Goal: Task Accomplishment & Management: Manage account settings

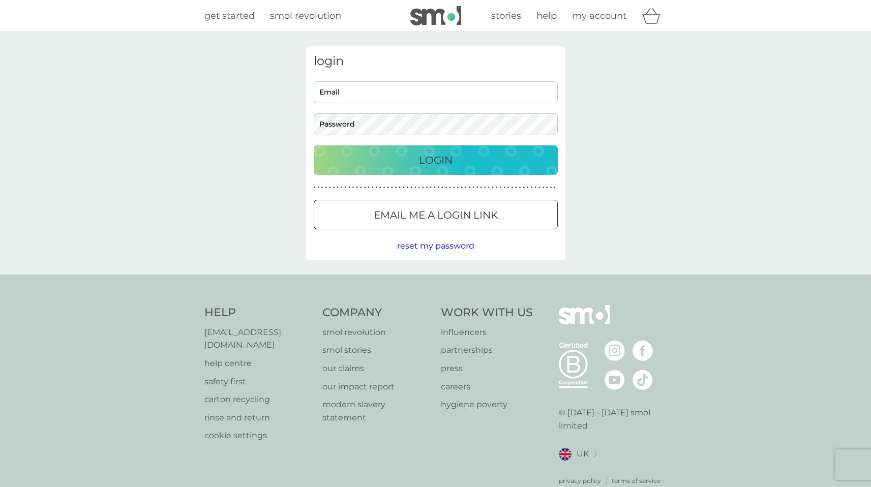
click at [410, 97] on input "Email" at bounding box center [436, 92] width 244 height 22
type input "bongop@mac.com"
click at [414, 163] on div "Login" at bounding box center [436, 160] width 224 height 16
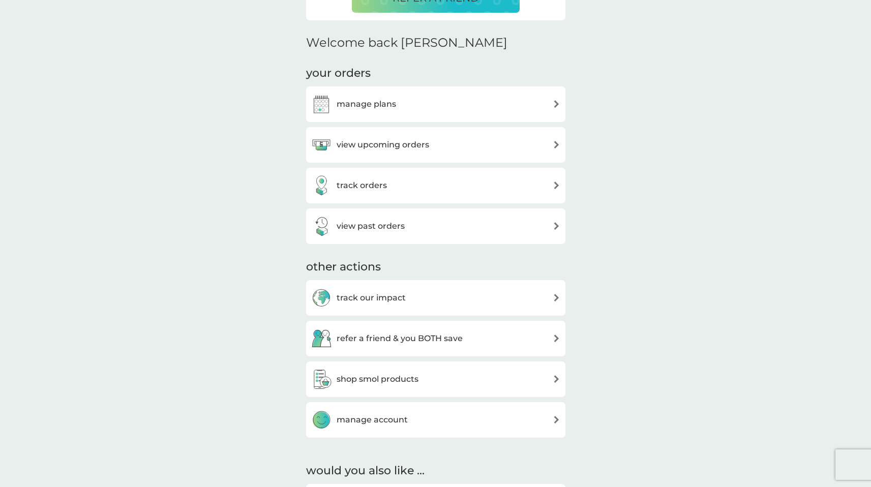
scroll to position [279, 0]
click at [374, 380] on h3 "shop smol products" at bounding box center [377, 378] width 82 height 13
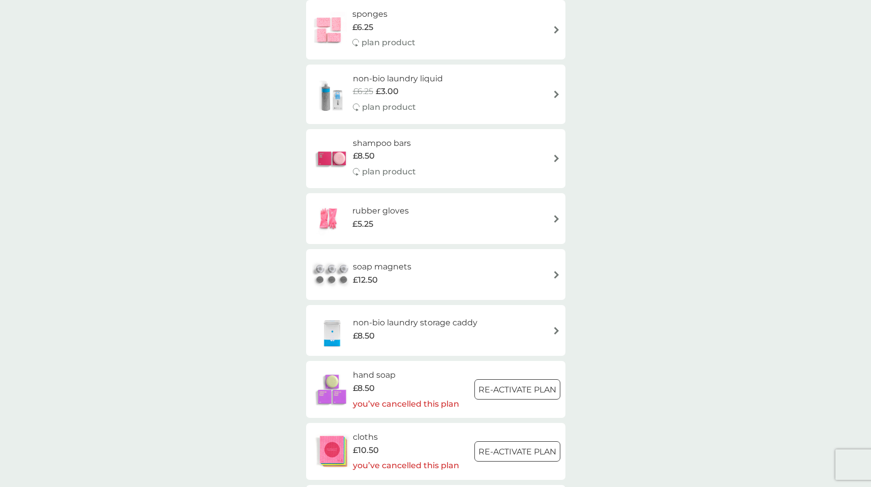
scroll to position [823, 0]
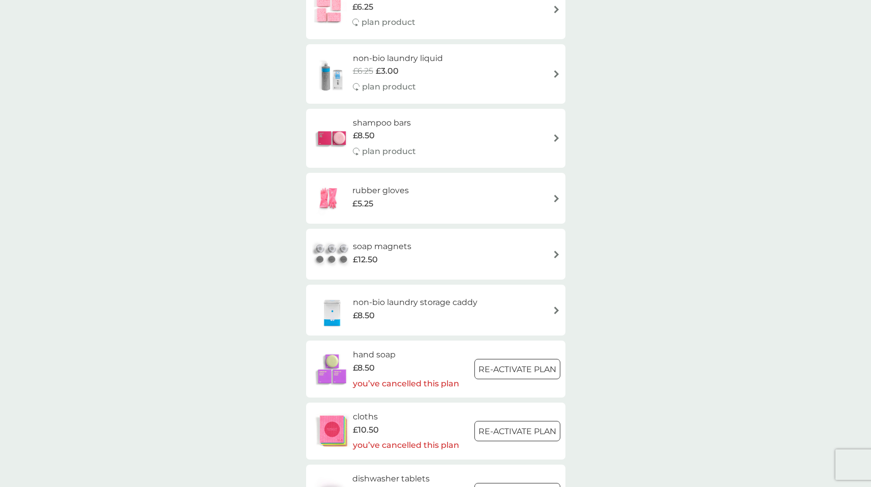
click at [396, 249] on h6 "soap magnets" at bounding box center [382, 246] width 58 height 13
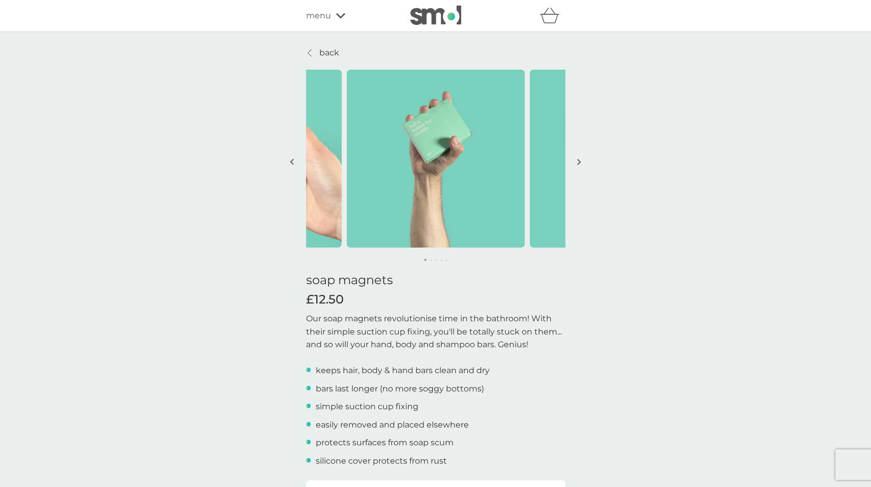
click at [472, 193] on img at bounding box center [436, 159] width 178 height 178
click at [581, 161] on button "button" at bounding box center [579, 162] width 8 height 51
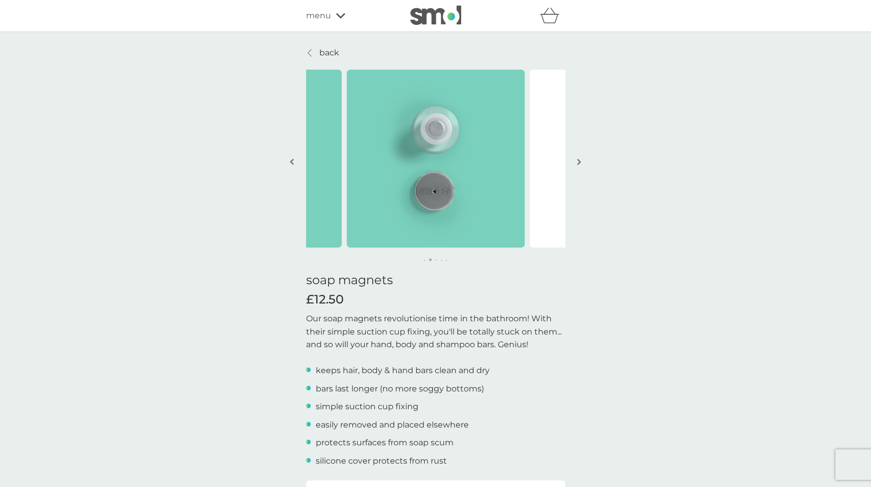
click at [581, 161] on button "button" at bounding box center [579, 162] width 8 height 51
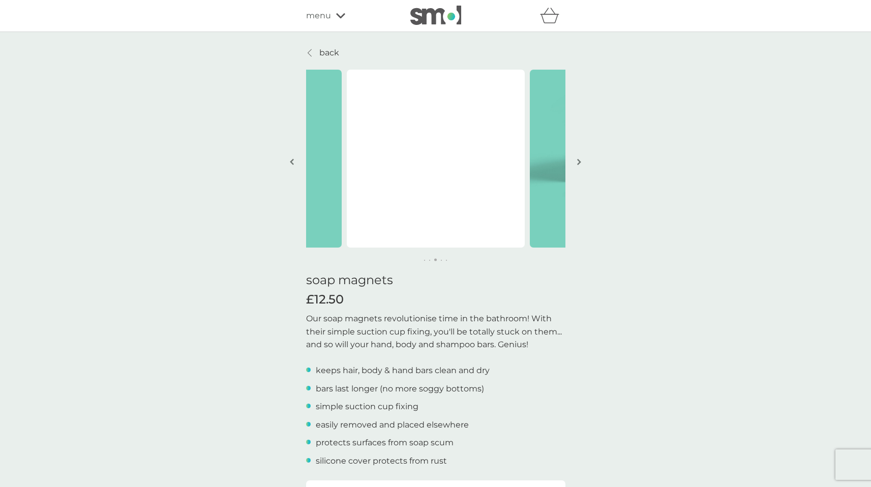
click at [581, 161] on button "button" at bounding box center [579, 162] width 8 height 51
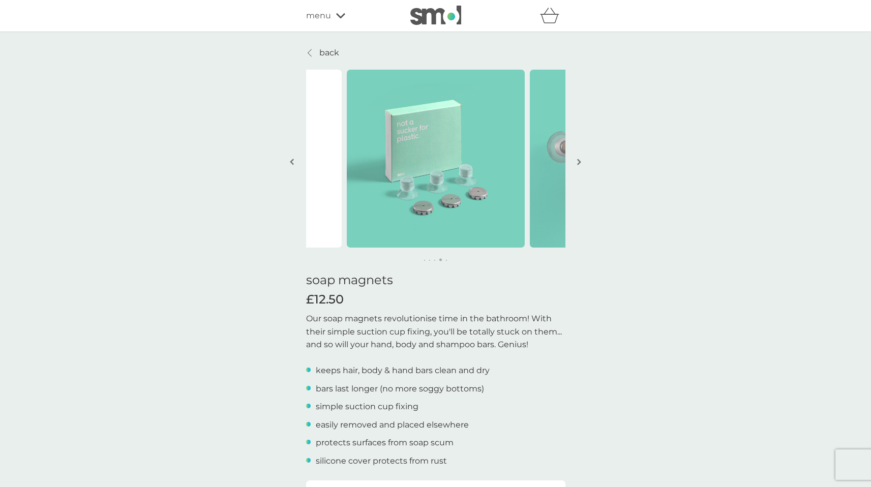
click at [288, 161] on button "button" at bounding box center [292, 162] width 8 height 51
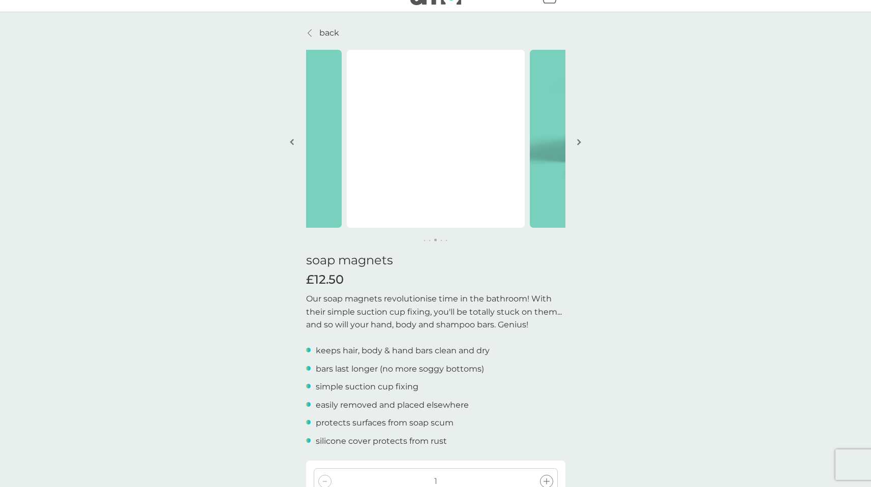
scroll to position [20, 0]
click at [579, 140] on img "button" at bounding box center [579, 142] width 4 height 8
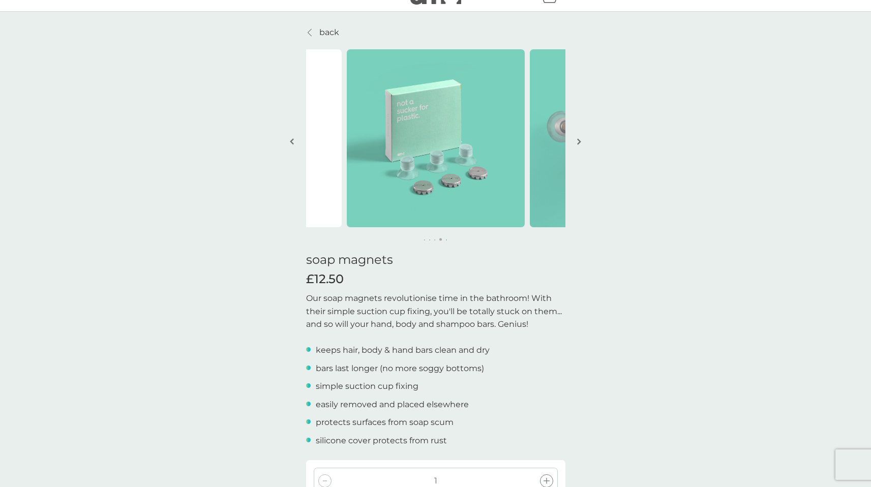
click at [309, 30] on icon at bounding box center [309, 32] width 4 height 8
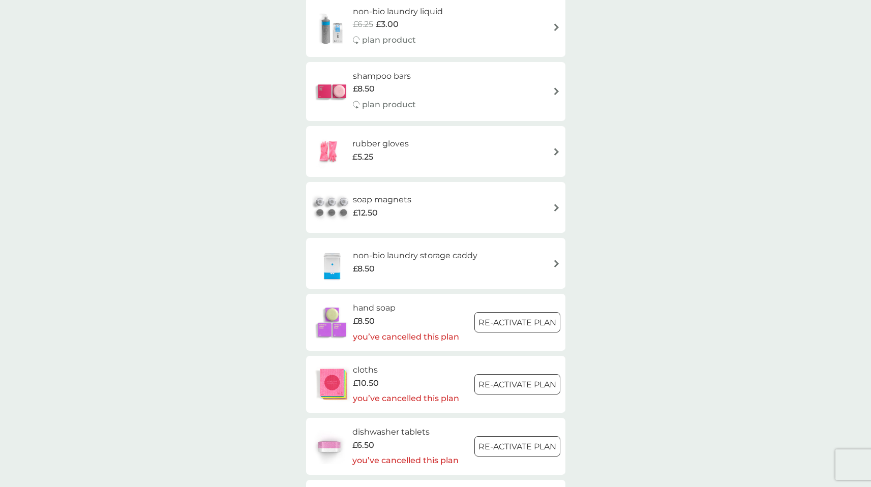
scroll to position [893, 0]
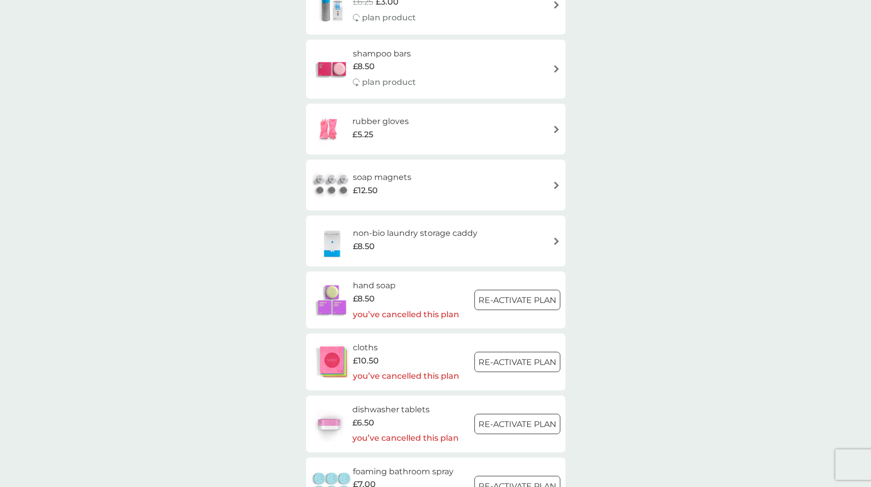
click at [390, 281] on h6 "hand soap" at bounding box center [406, 285] width 106 height 13
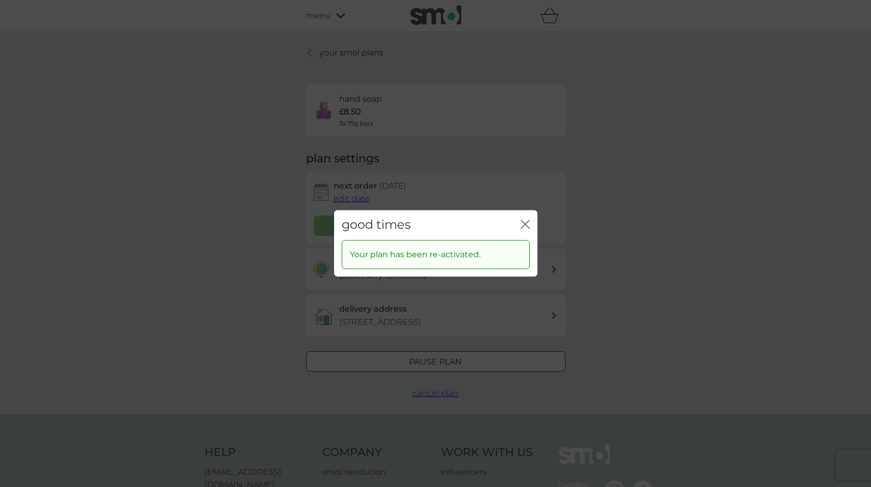
click at [531, 225] on div "good times close" at bounding box center [435, 225] width 203 height 30
click at [526, 225] on icon "close" at bounding box center [527, 224] width 4 height 8
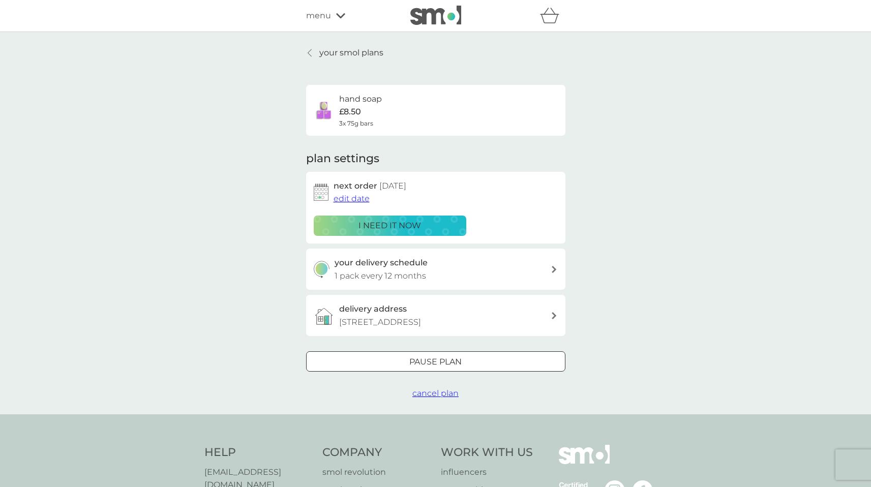
click at [405, 358] on div "Pause plan" at bounding box center [435, 361] width 258 height 13
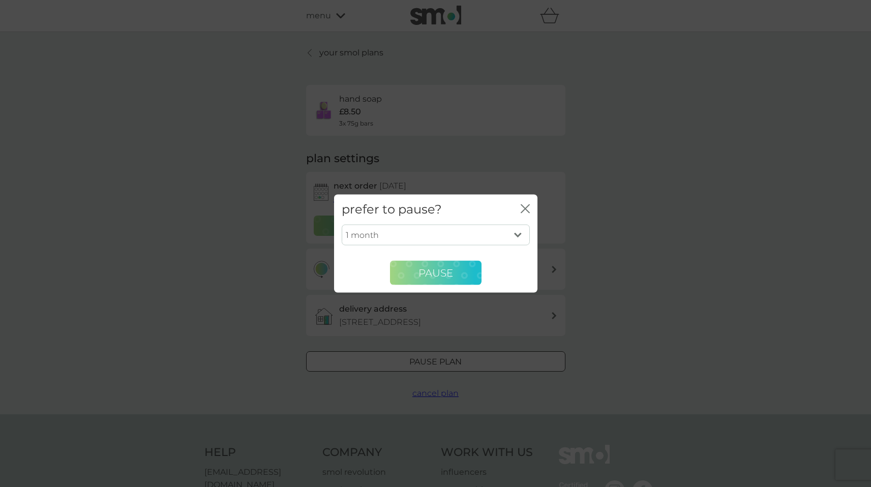
click at [435, 282] on button "Pause" at bounding box center [435, 273] width 91 height 24
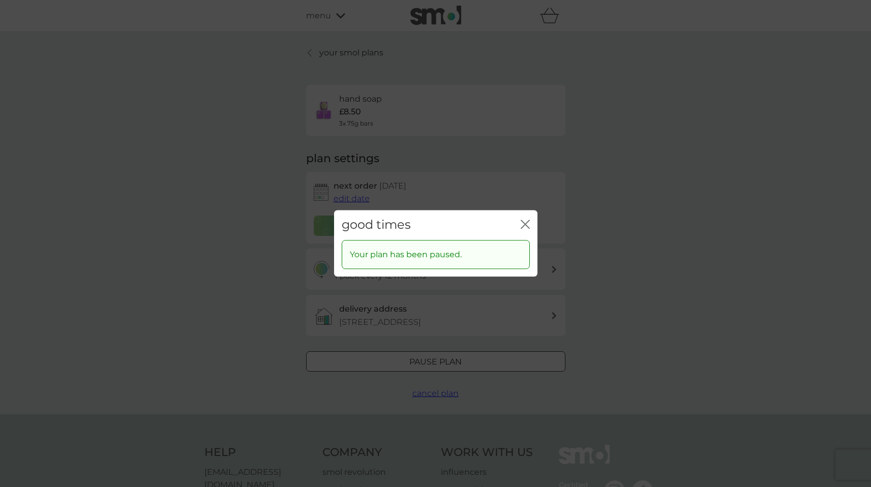
click at [526, 227] on icon "close" at bounding box center [524, 224] width 9 height 9
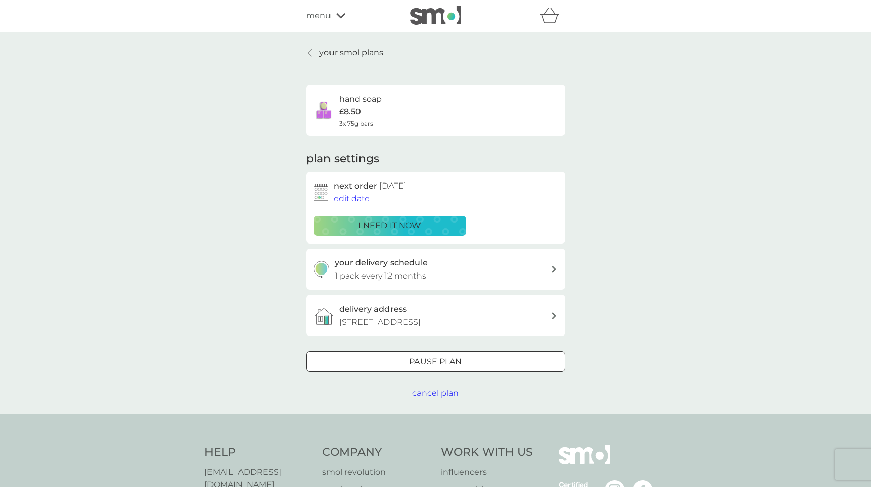
click at [351, 109] on p "£8.50" at bounding box center [350, 111] width 22 height 13
click at [351, 110] on p "£8.50" at bounding box center [350, 111] width 22 height 13
click at [310, 113] on div "hand soap £8.50 3x 75g bars" at bounding box center [435, 110] width 259 height 51
click at [322, 109] on img at bounding box center [324, 110] width 20 height 20
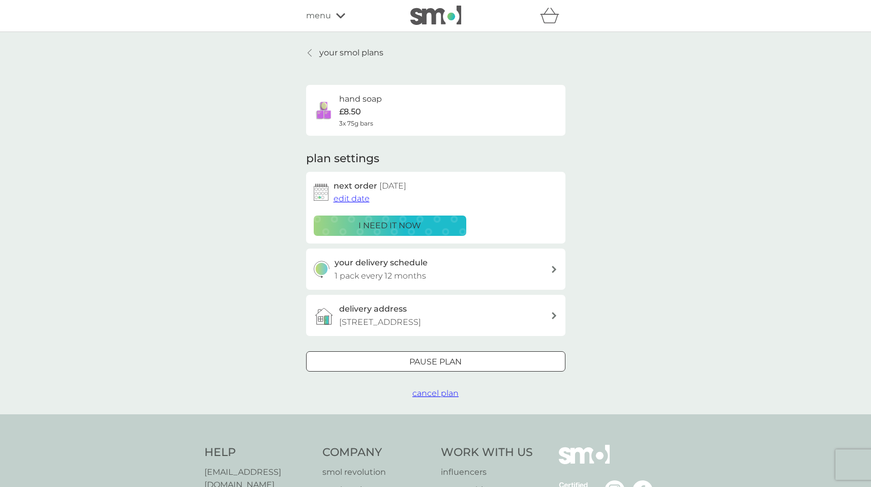
click at [322, 109] on img at bounding box center [324, 110] width 20 height 20
click at [326, 13] on span "menu" at bounding box center [318, 15] width 25 height 13
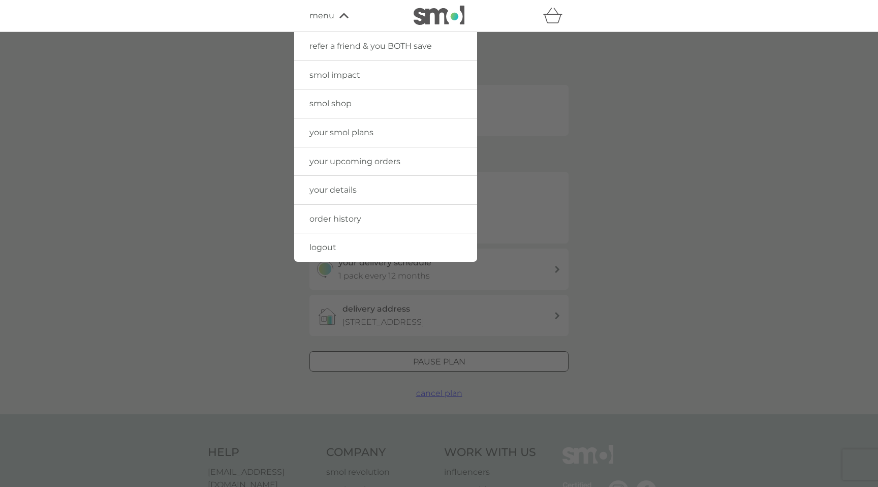
click at [339, 103] on span "smol shop" at bounding box center [331, 104] width 42 height 10
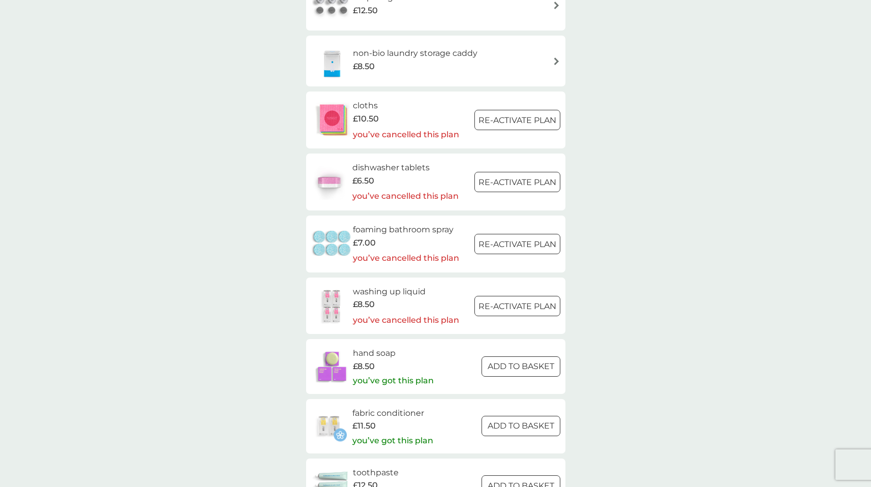
scroll to position [1089, 0]
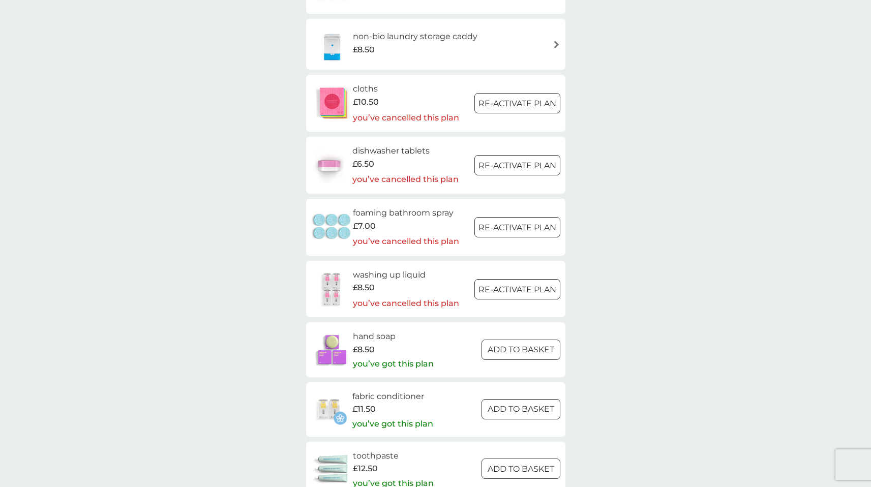
click at [361, 344] on span "£8.50" at bounding box center [364, 349] width 22 height 13
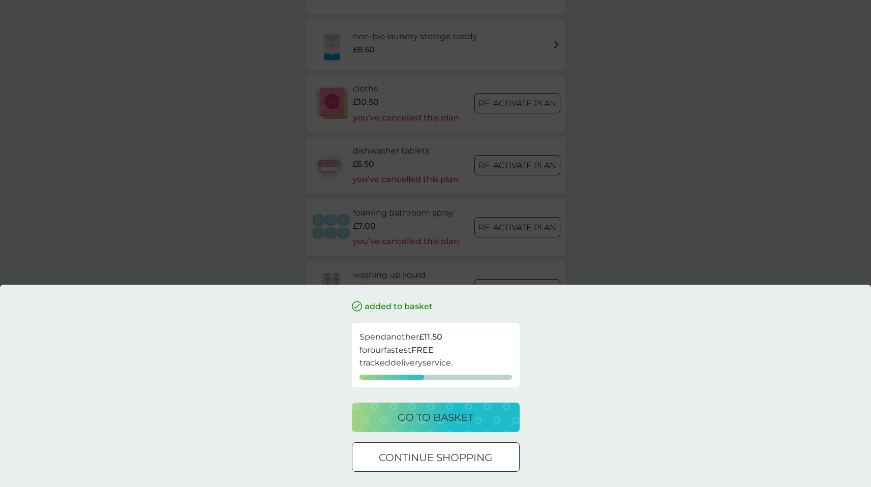
click at [464, 454] on p "continue shopping" at bounding box center [435, 457] width 113 height 16
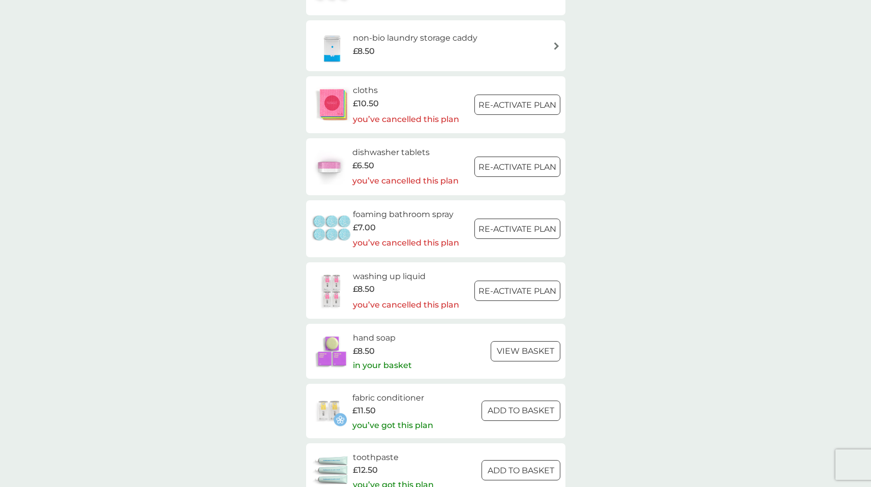
scroll to position [1087, 0]
click at [542, 350] on div at bounding box center [525, 352] width 37 height 11
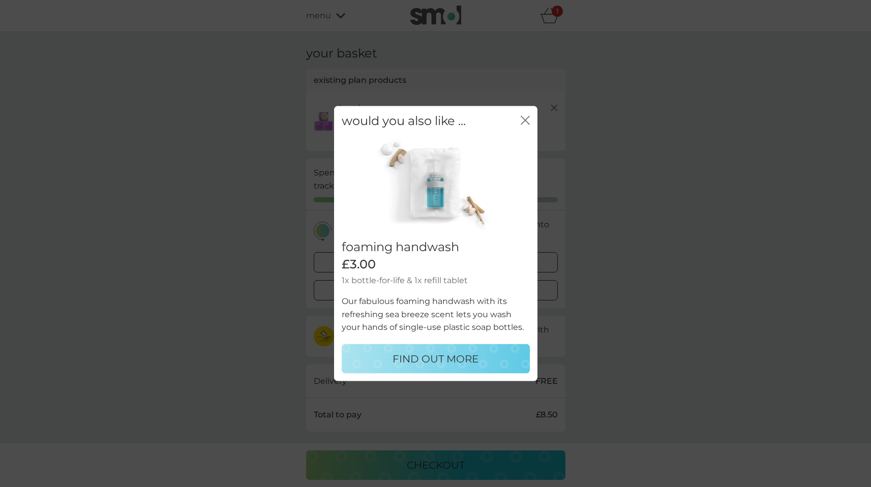
click at [530, 115] on div "would you also like ... close" at bounding box center [435, 121] width 203 height 30
click at [521, 114] on div "close" at bounding box center [524, 121] width 9 height 15
click at [529, 119] on div "would you also like ... close" at bounding box center [435, 121] width 203 height 30
click at [528, 120] on icon "close" at bounding box center [524, 120] width 9 height 9
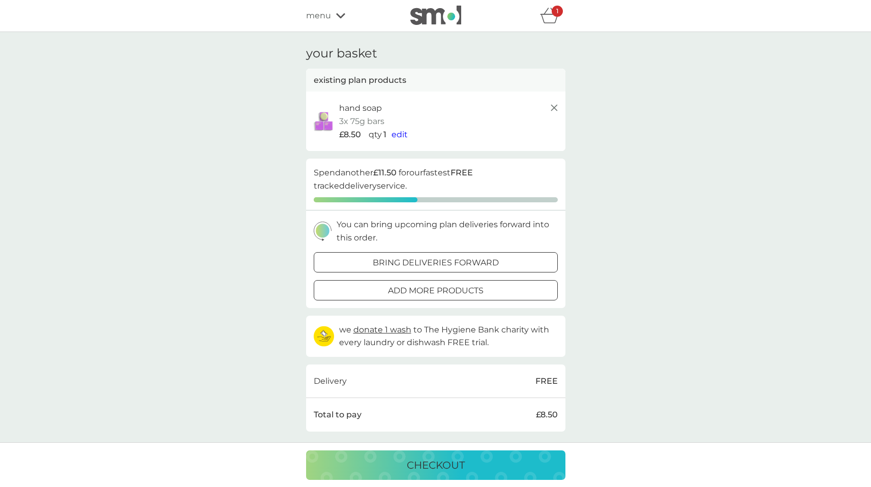
click at [553, 109] on icon at bounding box center [554, 108] width 12 height 12
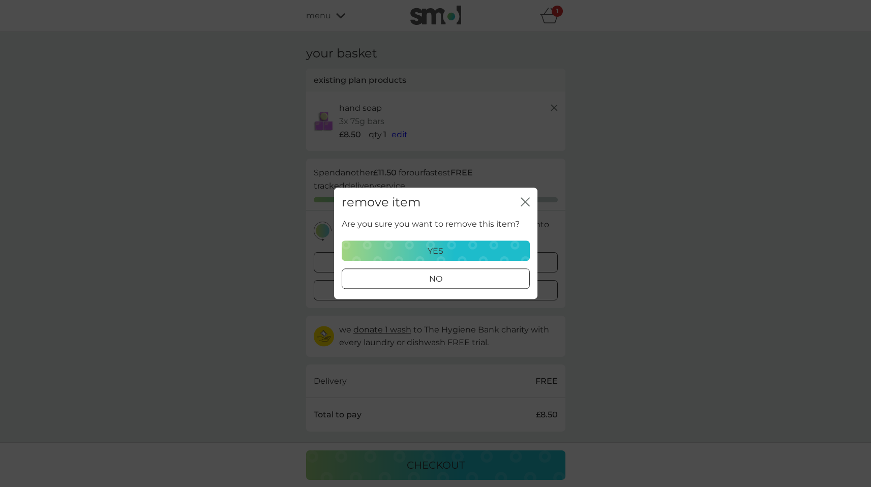
click at [461, 244] on div "yes" at bounding box center [435, 250] width 175 height 13
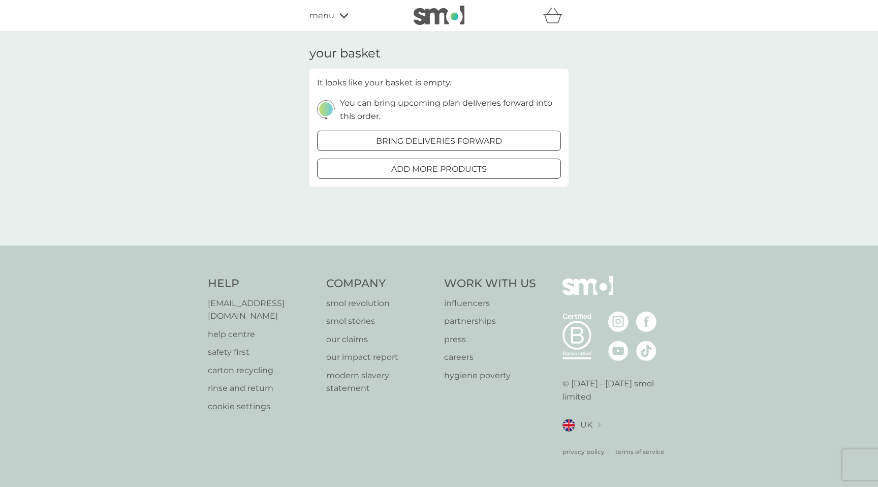
click at [337, 16] on div "menu" at bounding box center [353, 15] width 86 height 13
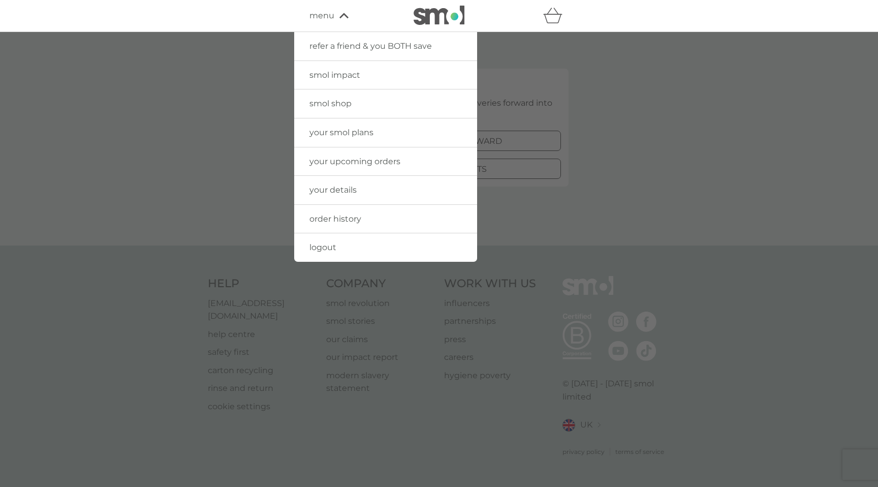
click at [358, 158] on span "your upcoming orders" at bounding box center [355, 162] width 91 height 10
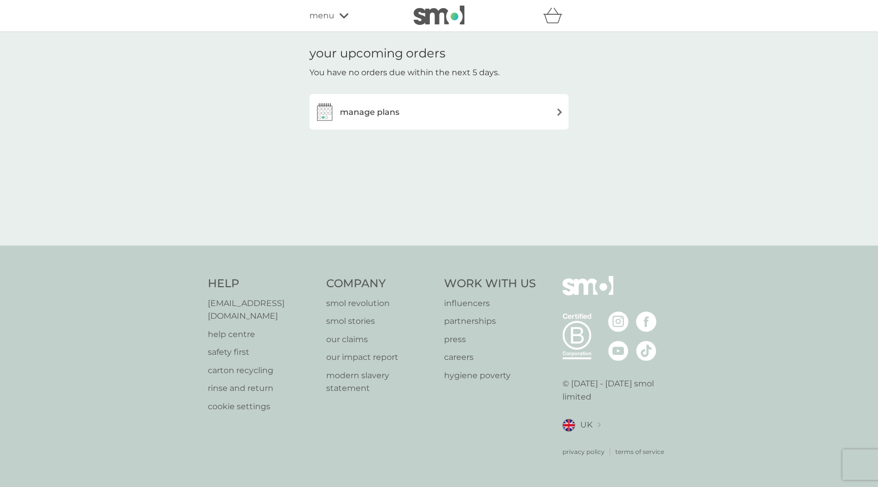
click at [374, 109] on h3 "manage plans" at bounding box center [369, 112] width 59 height 13
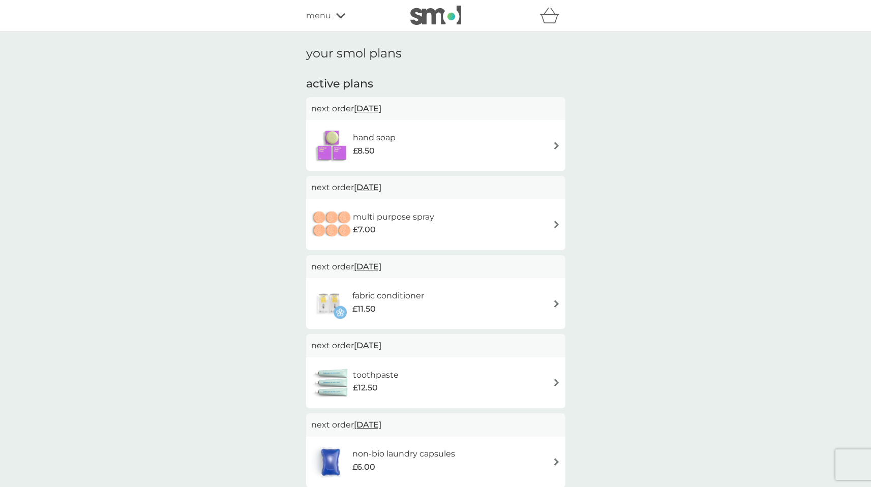
click at [466, 227] on div "multi purpose spray £7.00" at bounding box center [435, 225] width 249 height 36
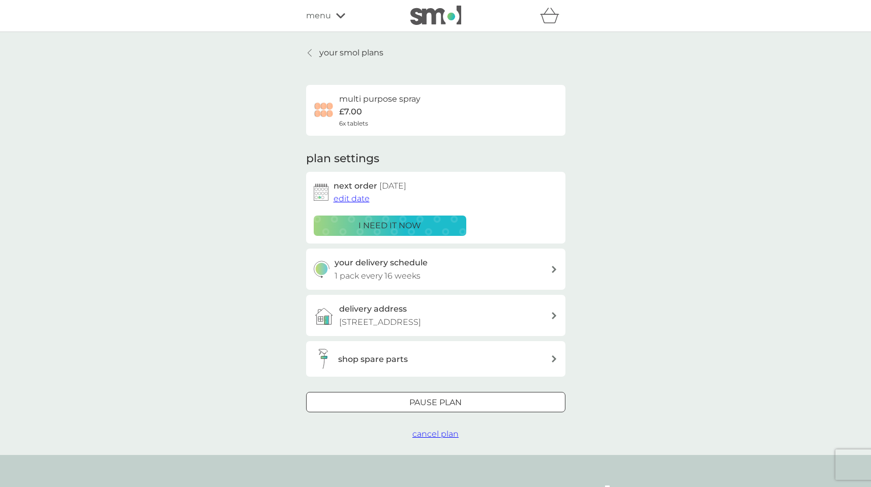
click at [434, 402] on div at bounding box center [435, 402] width 37 height 11
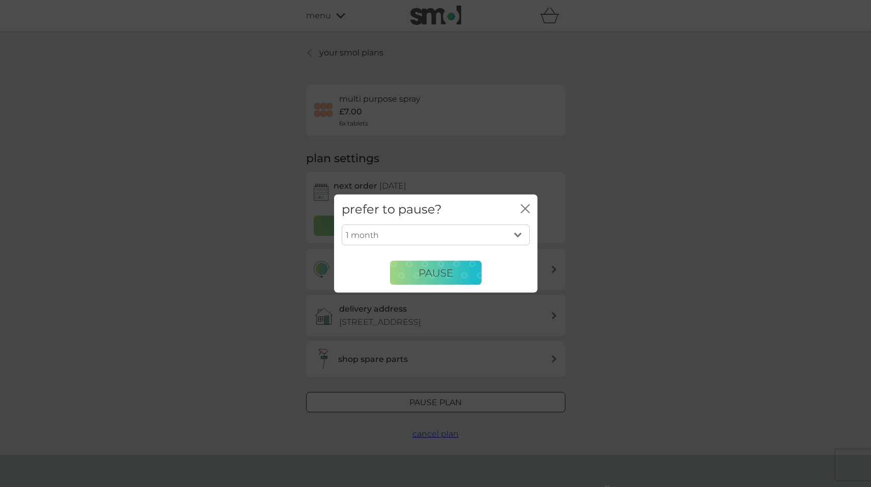
click at [516, 233] on select "1 month 2 months 3 months 4 months 5 months 6 months" at bounding box center [436, 234] width 188 height 21
click at [518, 234] on select "1 month 2 months 3 months 4 months 5 months 6 months" at bounding box center [436, 234] width 188 height 21
select select "6"
click at [342, 224] on select "1 month 2 months 3 months 4 months 5 months 6 months" at bounding box center [436, 234] width 188 height 21
click at [453, 269] on button "Pause" at bounding box center [435, 273] width 91 height 24
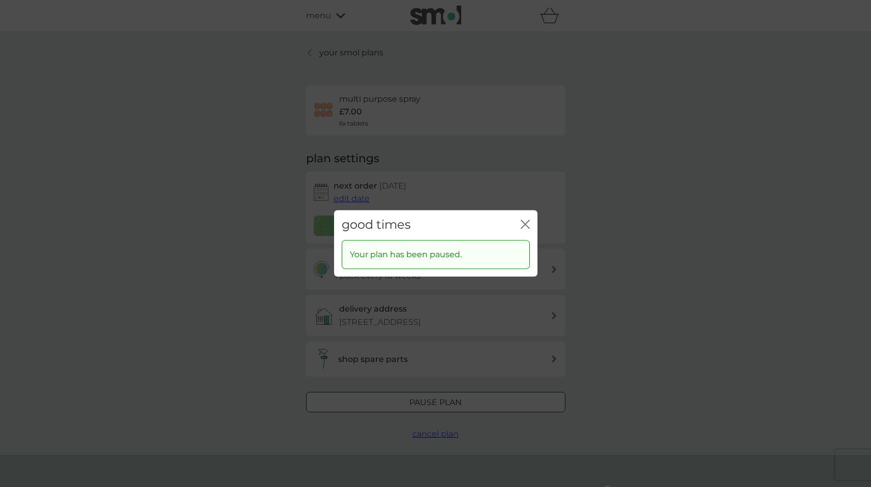
click at [527, 225] on icon "close" at bounding box center [524, 224] width 9 height 9
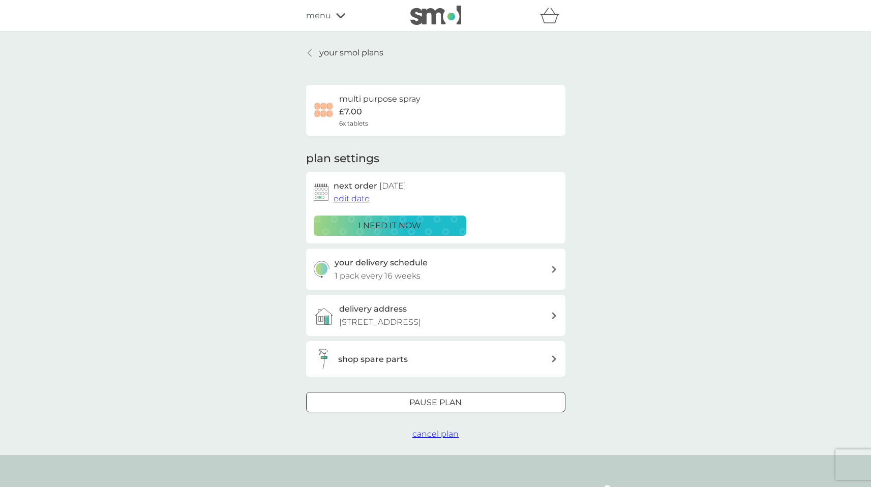
click at [463, 396] on div "Pause plan" at bounding box center [435, 402] width 258 height 13
select select "6"
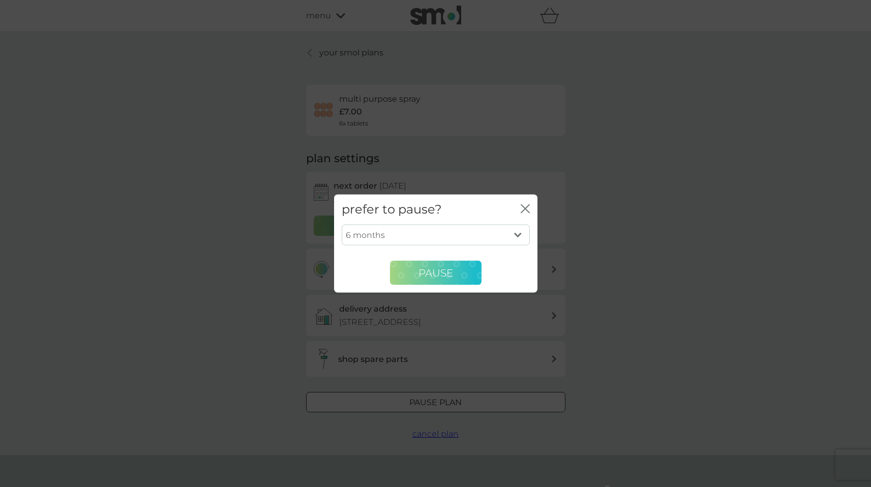
click at [434, 276] on span "Pause" at bounding box center [435, 272] width 35 height 12
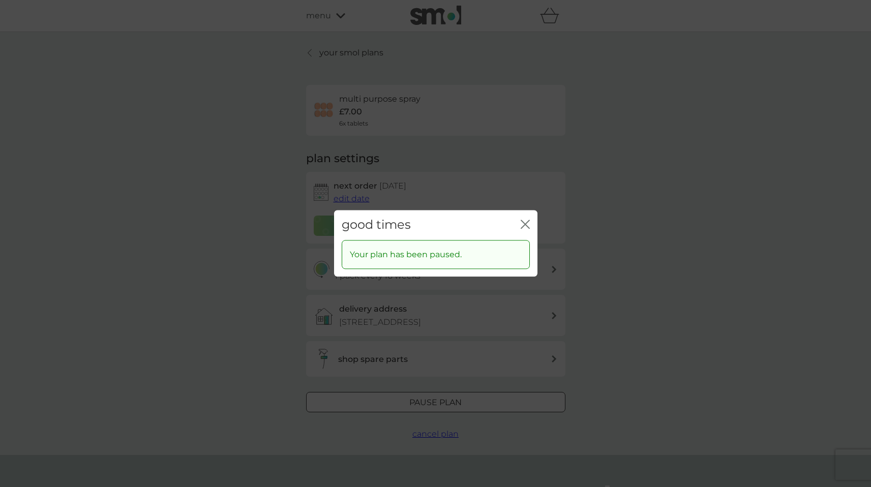
click at [679, 107] on div "good times close Your plan has been paused." at bounding box center [435, 243] width 871 height 487
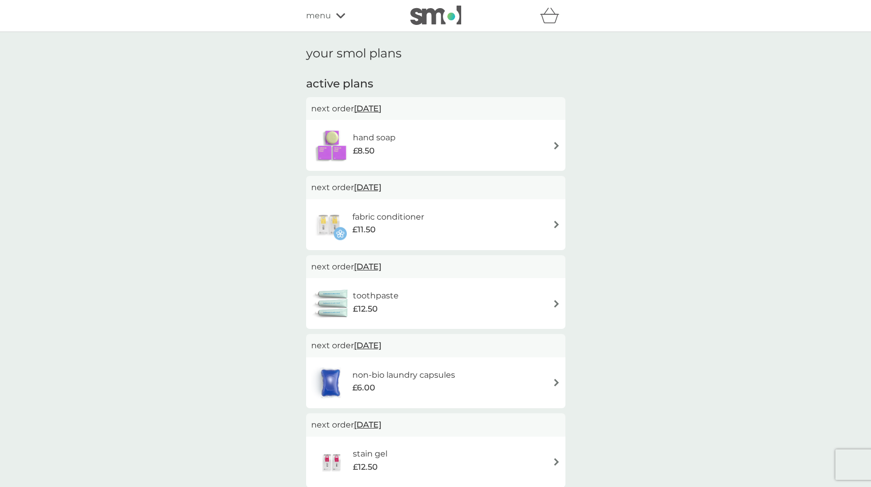
click at [545, 230] on div "fabric conditioner £11.50" at bounding box center [435, 225] width 249 height 36
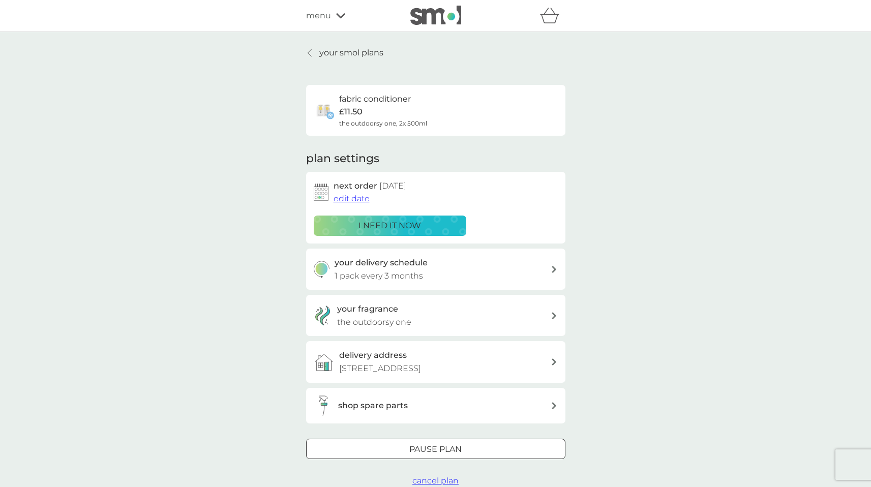
click at [427, 447] on div at bounding box center [435, 449] width 37 height 11
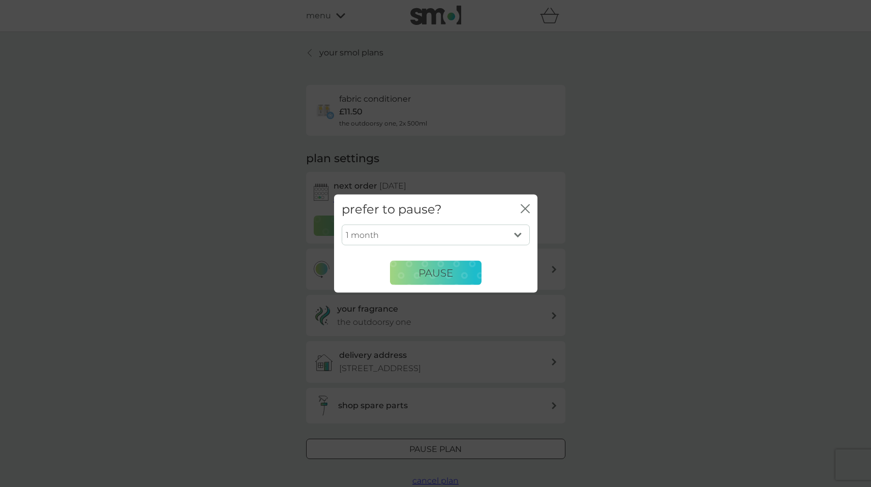
click at [517, 235] on select "1 month 2 months 3 months 4 months 5 months 6 months" at bounding box center [436, 234] width 188 height 21
select select "6"
click at [342, 224] on select "1 month 2 months 3 months 4 months 5 months 6 months" at bounding box center [436, 234] width 188 height 21
click at [525, 206] on icon "close" at bounding box center [524, 208] width 9 height 9
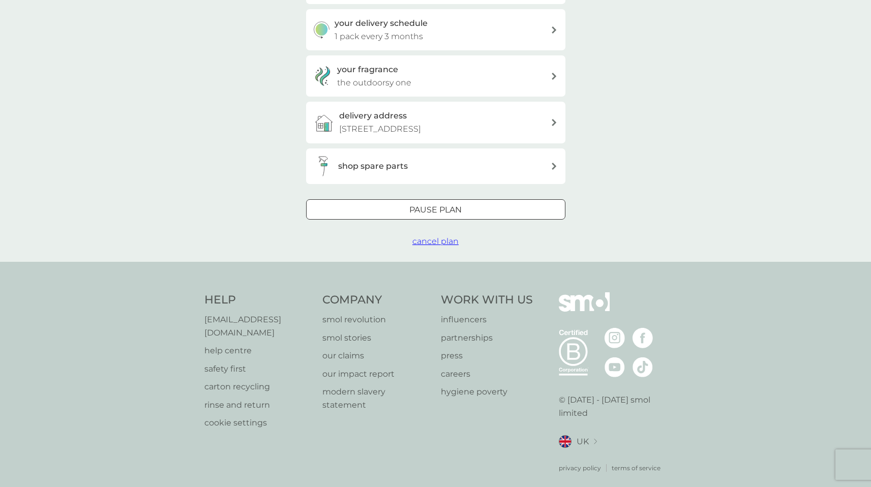
scroll to position [243, 0]
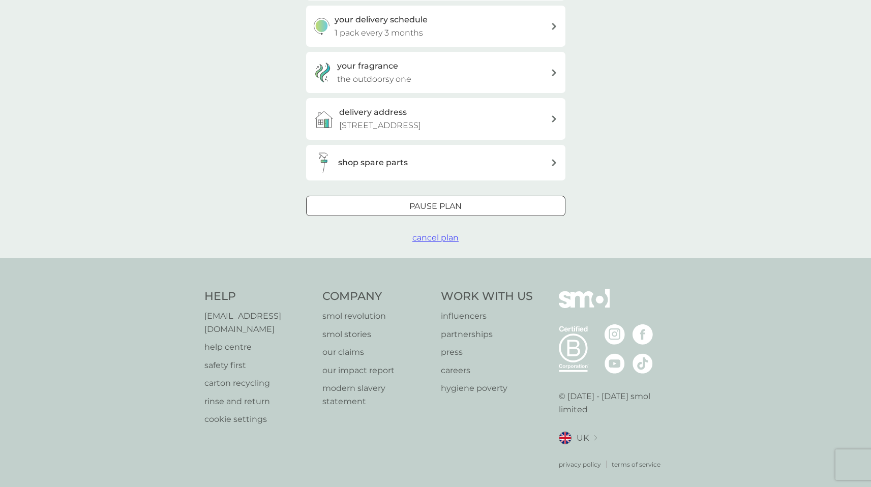
click at [428, 237] on span "cancel plan" at bounding box center [435, 238] width 46 height 10
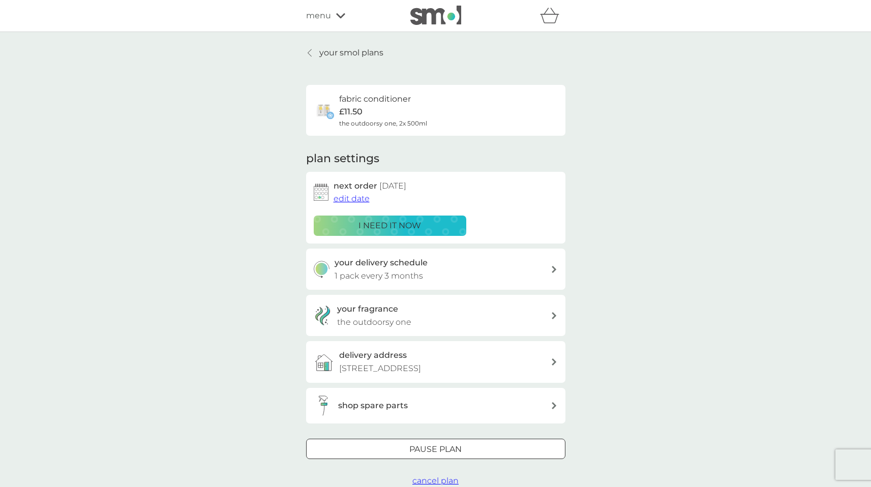
scroll to position [243, 0]
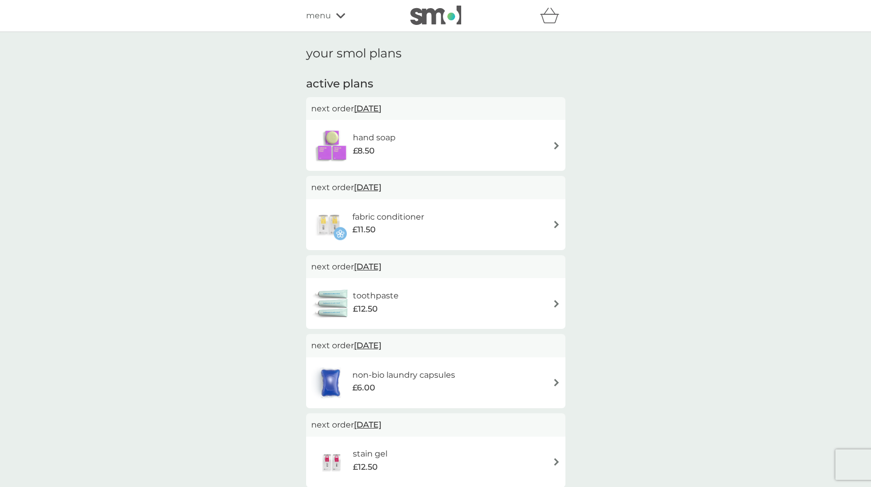
click at [557, 142] on img at bounding box center [556, 146] width 8 height 8
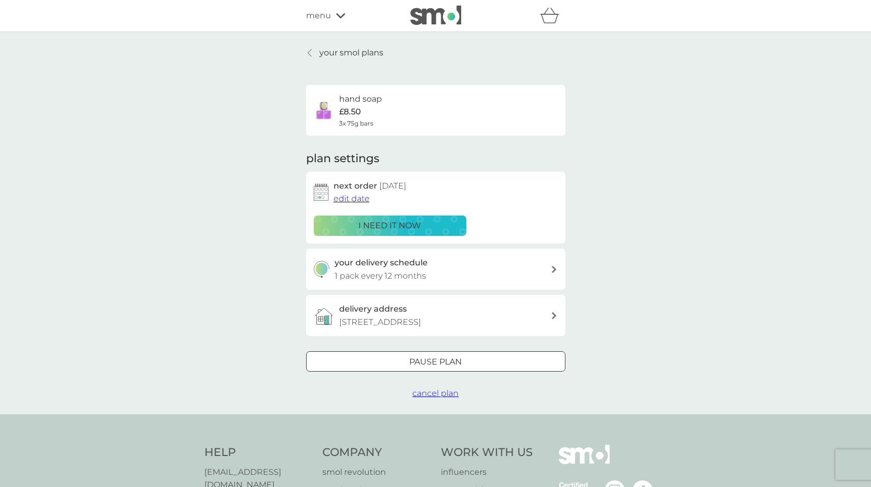
click at [436, 392] on span "cancel plan" at bounding box center [435, 393] width 46 height 10
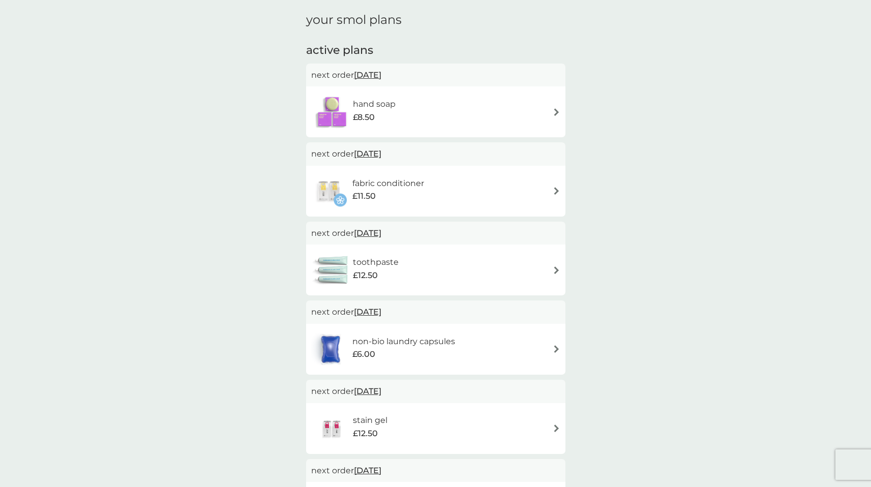
scroll to position [41, 0]
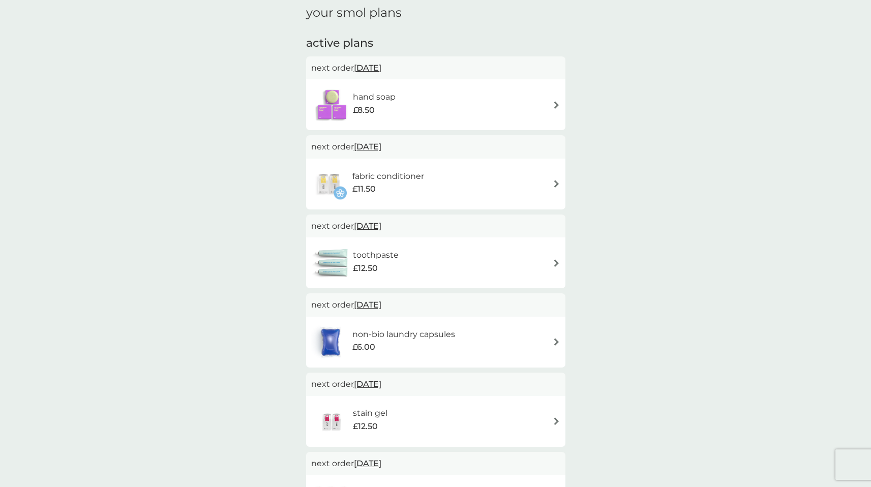
click at [553, 272] on div "toothpaste £12.50" at bounding box center [435, 263] width 249 height 36
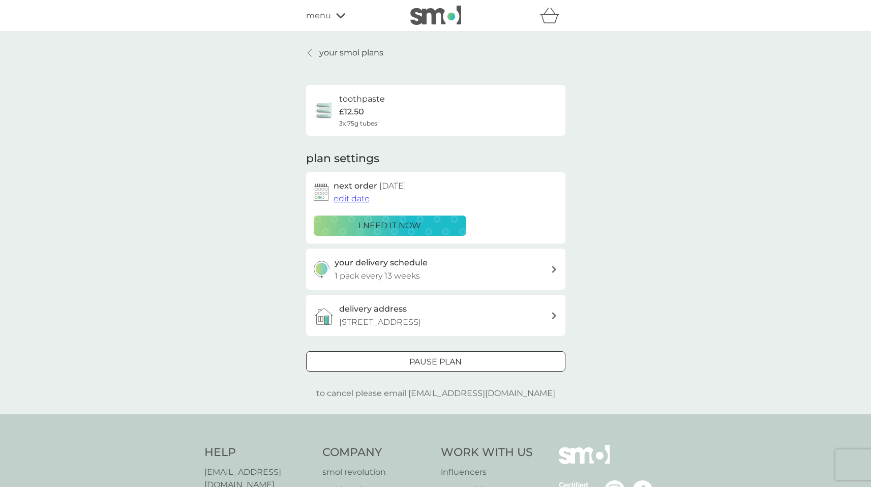
click at [432, 358] on div at bounding box center [435, 362] width 37 height 11
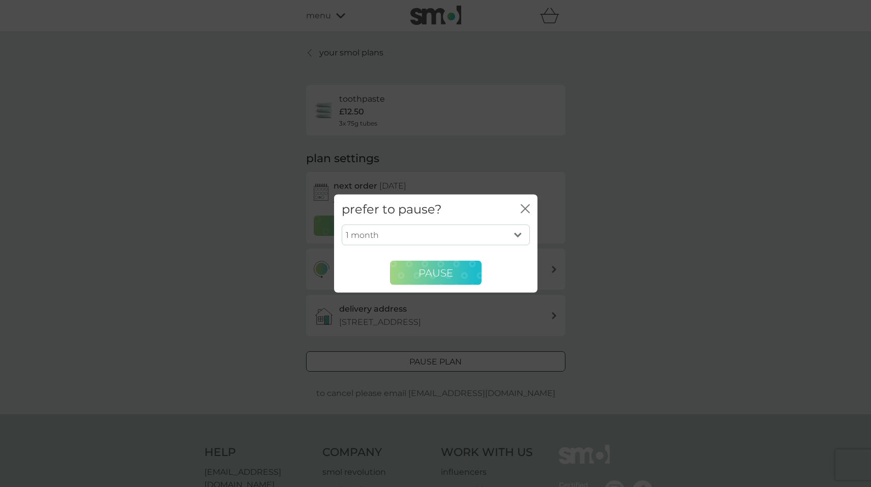
click at [458, 267] on button "Pause" at bounding box center [435, 273] width 91 height 24
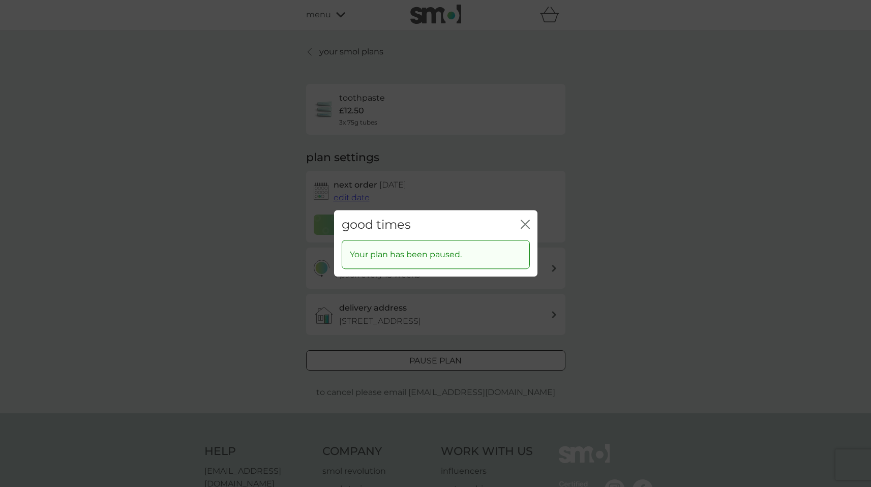
scroll to position [2, 0]
click at [528, 224] on icon "close" at bounding box center [524, 224] width 9 height 9
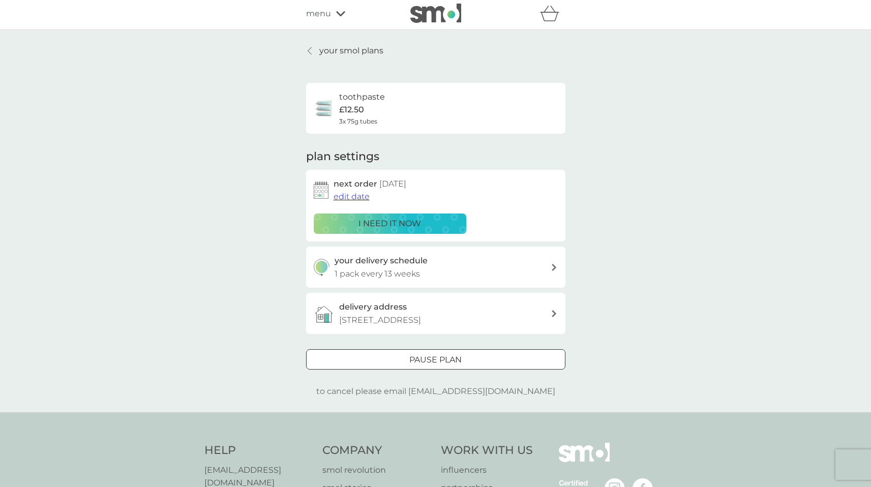
click at [431, 361] on div at bounding box center [435, 360] width 37 height 11
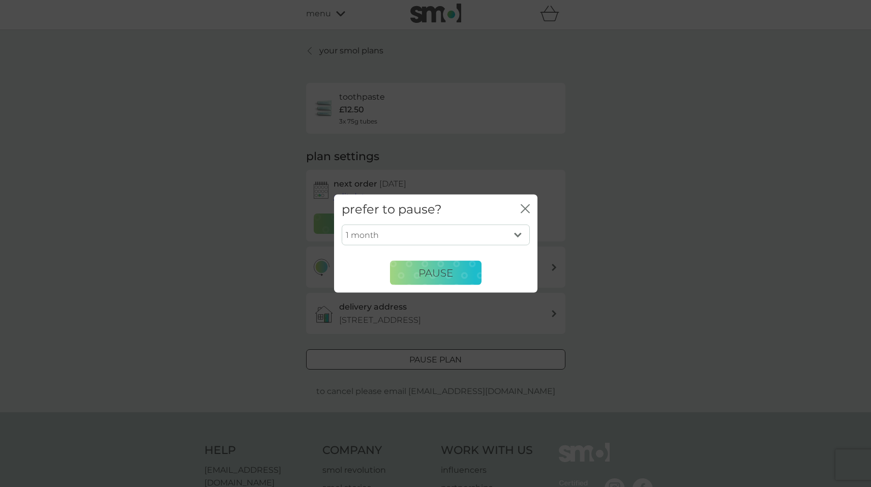
click at [518, 231] on select "1 month 2 months 3 months 4 months 5 months 6 months" at bounding box center [436, 234] width 188 height 21
select select "6"
click at [342, 224] on select "1 month 2 months 3 months 4 months 5 months 6 months" at bounding box center [436, 234] width 188 height 21
click at [446, 271] on span "Pause" at bounding box center [435, 272] width 35 height 12
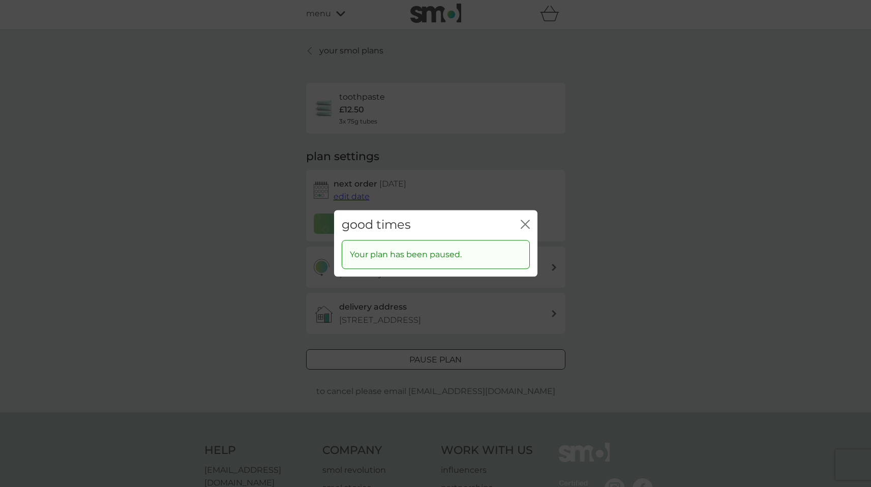
click at [522, 224] on icon "close" at bounding box center [524, 224] width 9 height 9
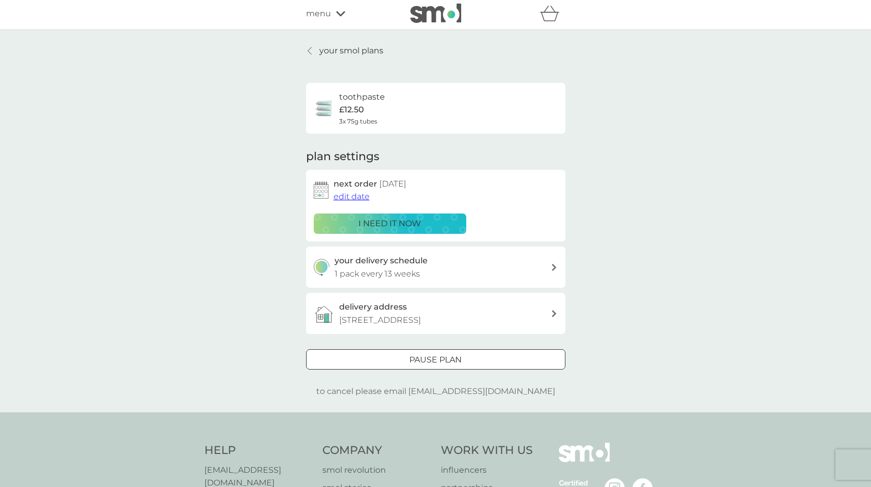
click at [312, 53] on div at bounding box center [309, 51] width 7 height 8
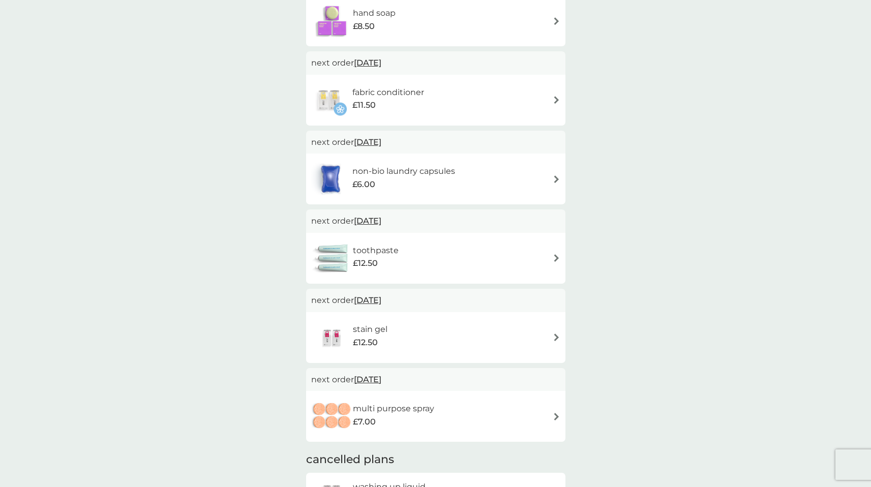
scroll to position [125, 0]
click at [368, 328] on h6 "stain gel" at bounding box center [370, 329] width 35 height 13
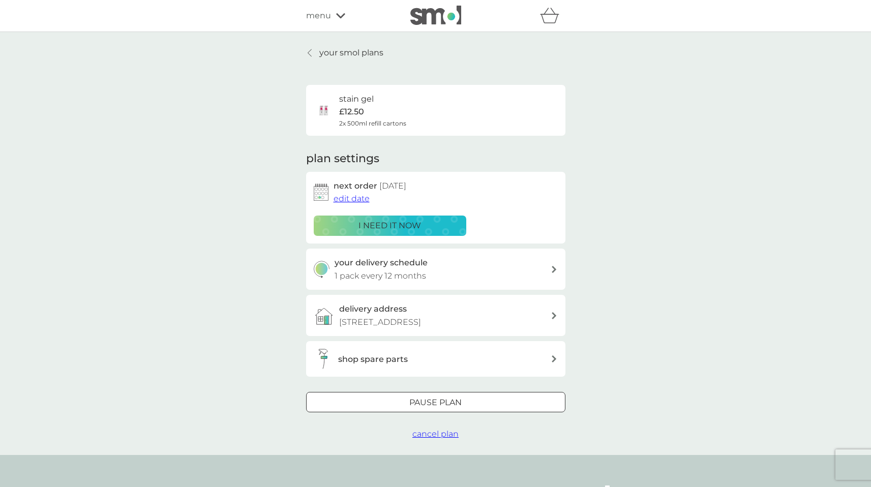
click at [464, 398] on div "Pause plan" at bounding box center [435, 402] width 258 height 13
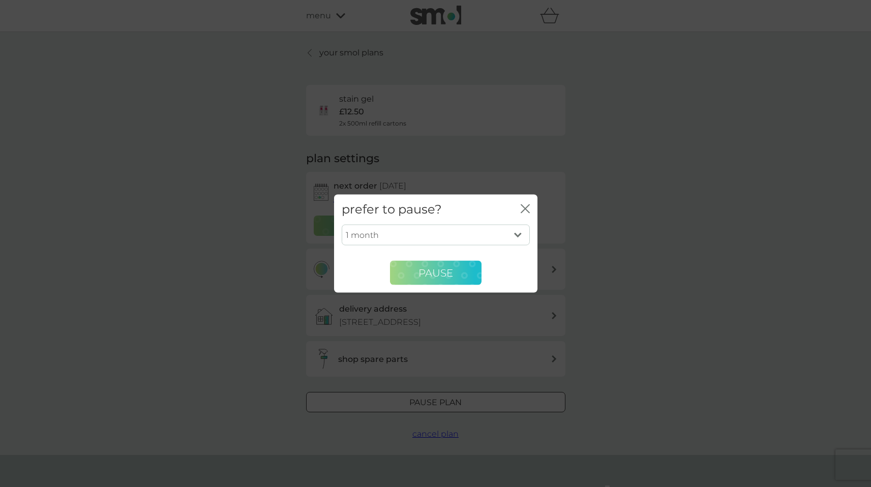
click at [450, 272] on span "Pause" at bounding box center [435, 272] width 35 height 12
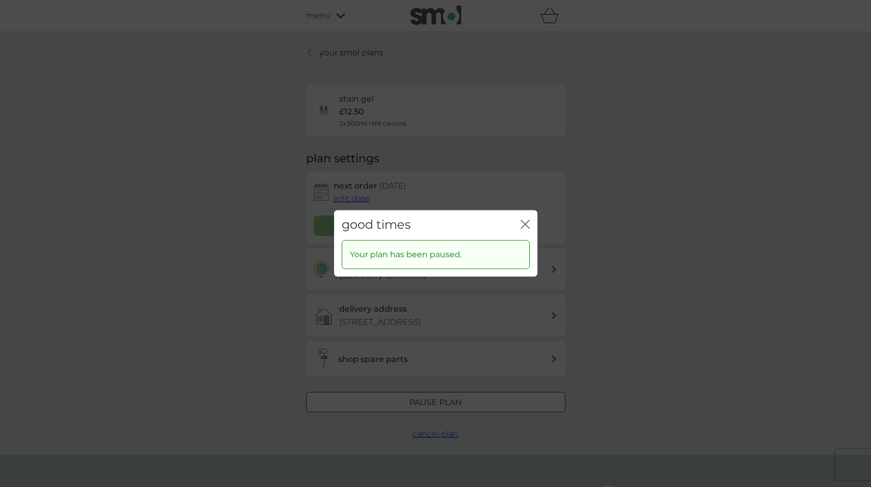
click at [525, 224] on icon "close" at bounding box center [527, 224] width 4 height 8
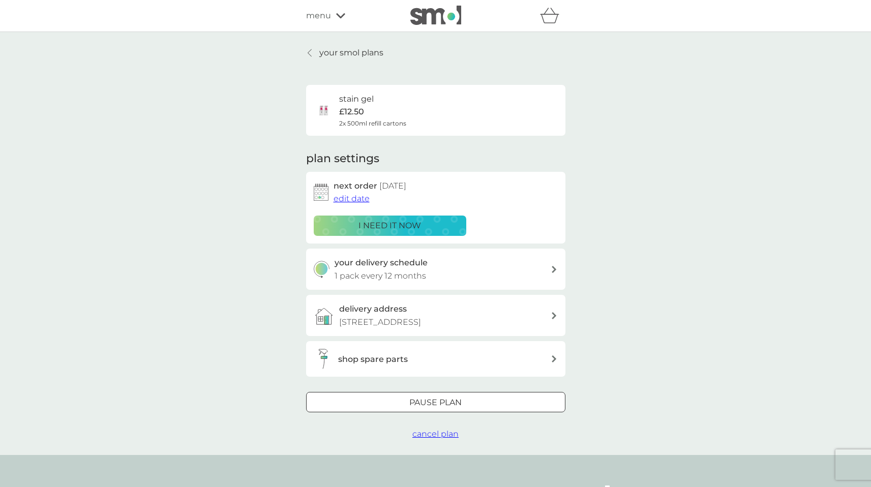
click at [434, 432] on span "cancel plan" at bounding box center [435, 434] width 46 height 10
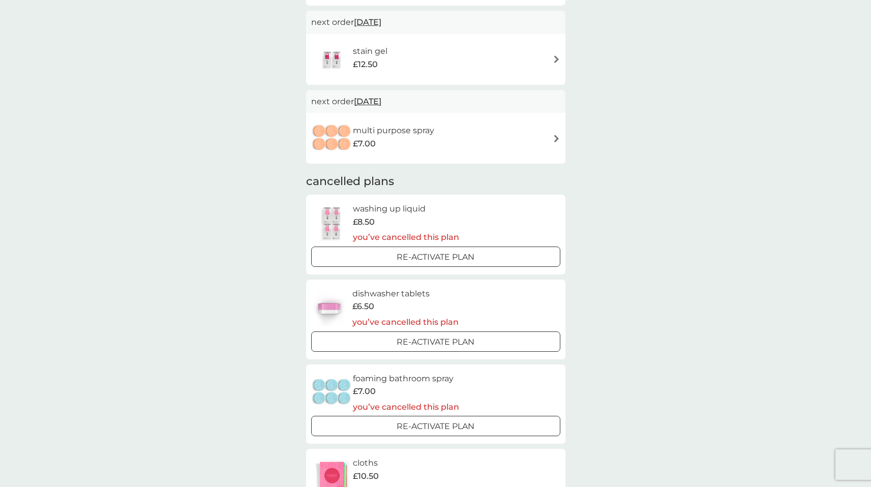
scroll to position [311, 0]
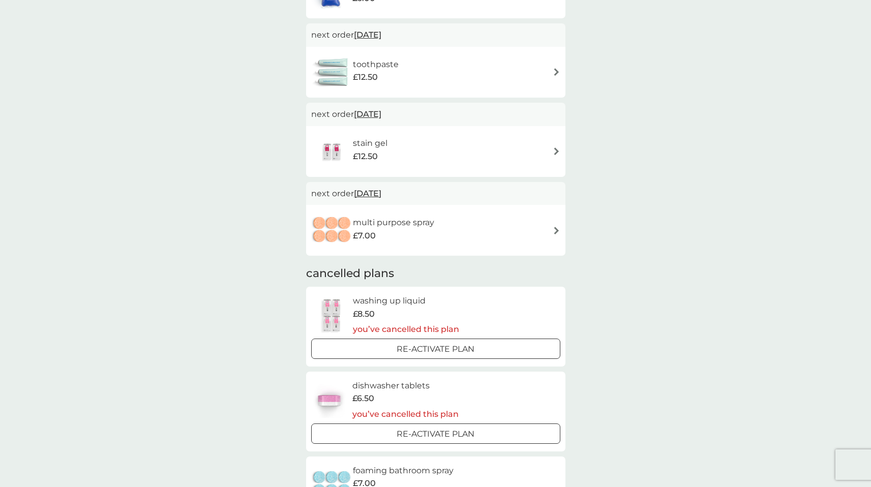
click at [559, 149] on img at bounding box center [556, 151] width 8 height 8
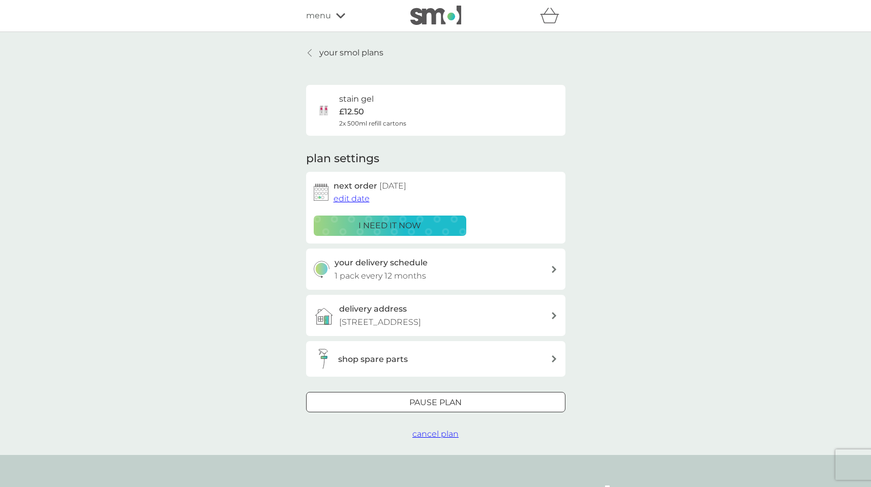
click at [433, 432] on span "cancel plan" at bounding box center [435, 434] width 46 height 10
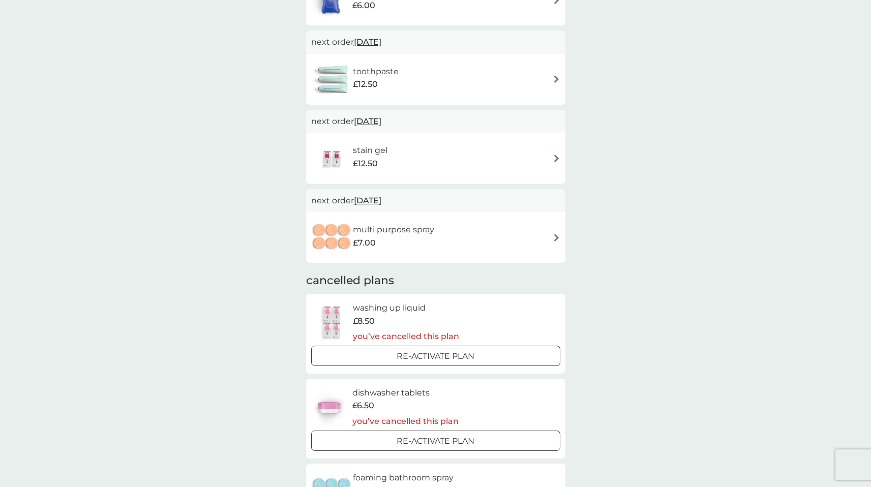
scroll to position [302, 0]
click at [551, 238] on div "multi purpose spray £7.00" at bounding box center [435, 239] width 249 height 36
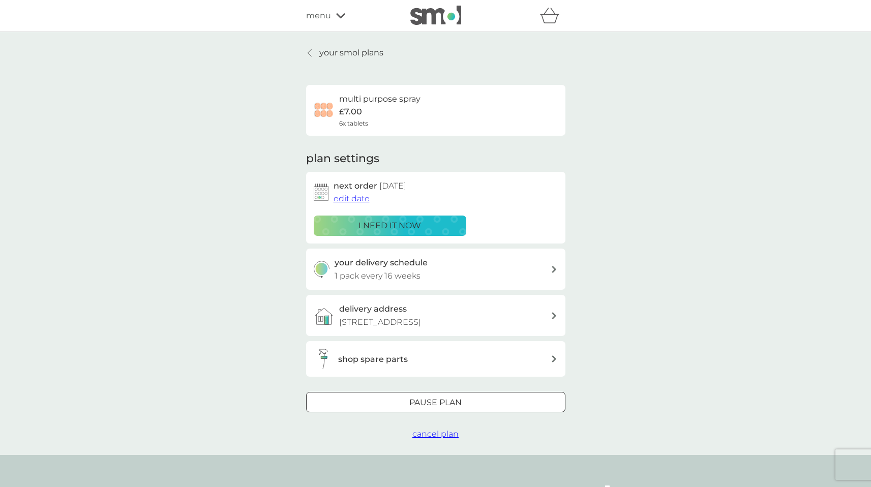
click at [445, 438] on span "cancel plan" at bounding box center [435, 434] width 46 height 10
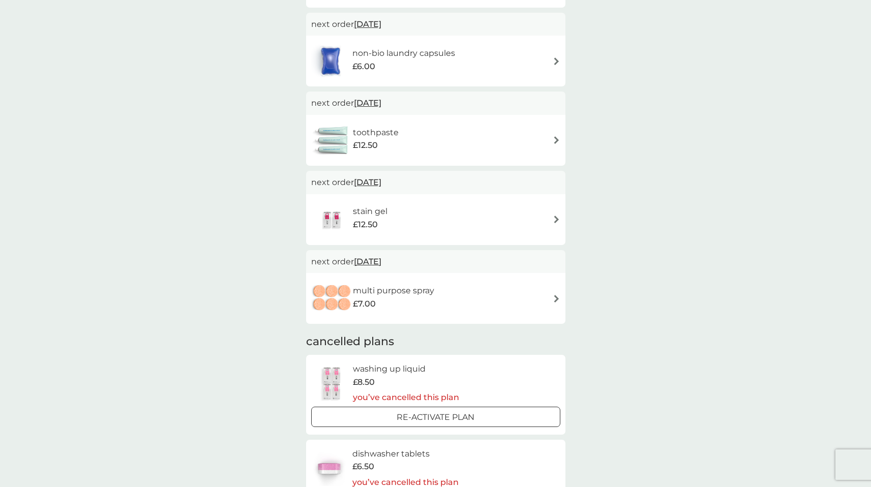
scroll to position [241, 0]
click at [555, 218] on img at bounding box center [556, 221] width 8 height 8
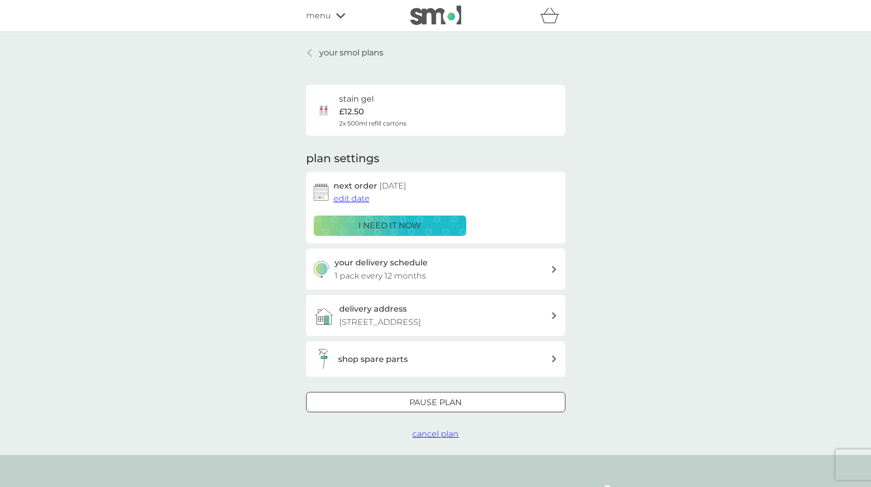
click at [430, 435] on span "cancel plan" at bounding box center [435, 434] width 46 height 10
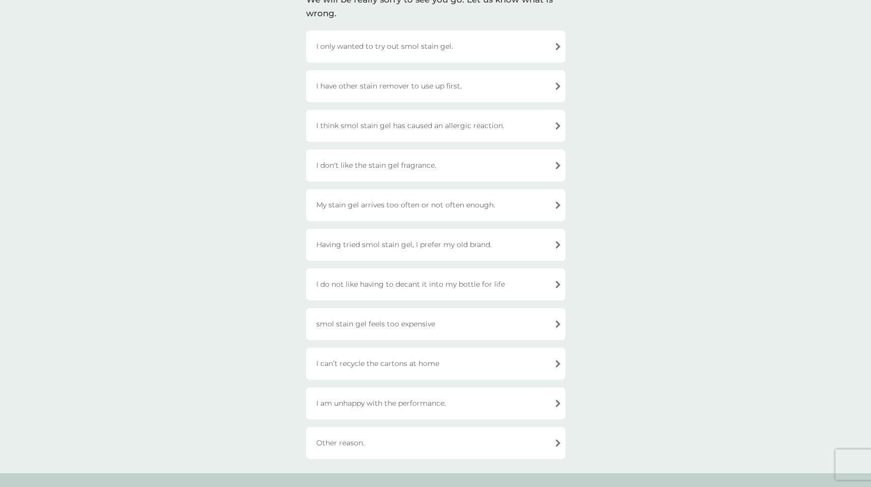
scroll to position [121, 0]
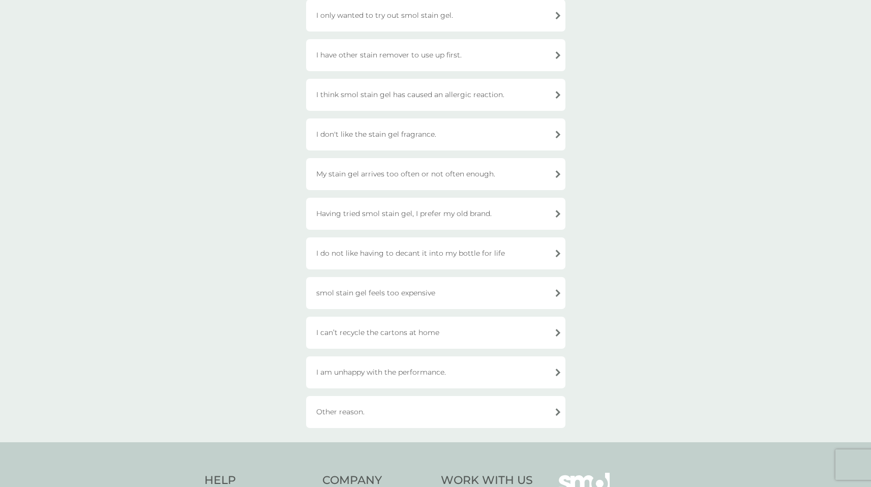
click at [525, 419] on div "Other reason." at bounding box center [435, 412] width 259 height 32
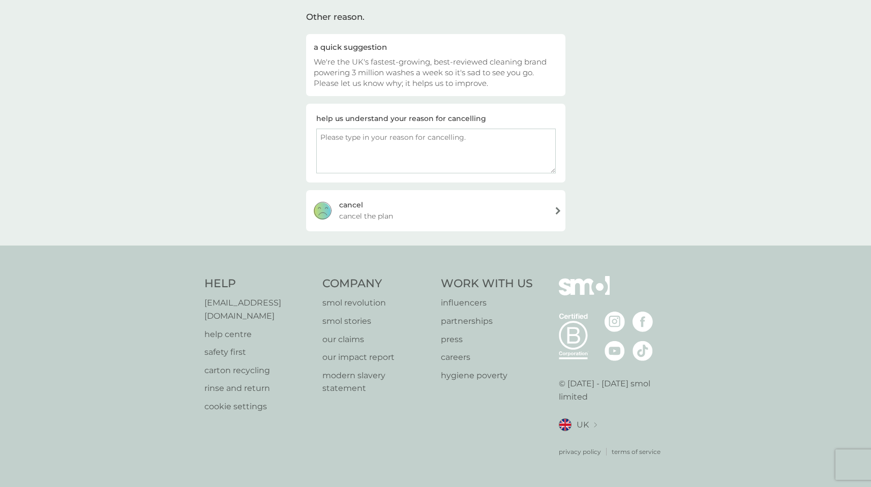
scroll to position [59, 0]
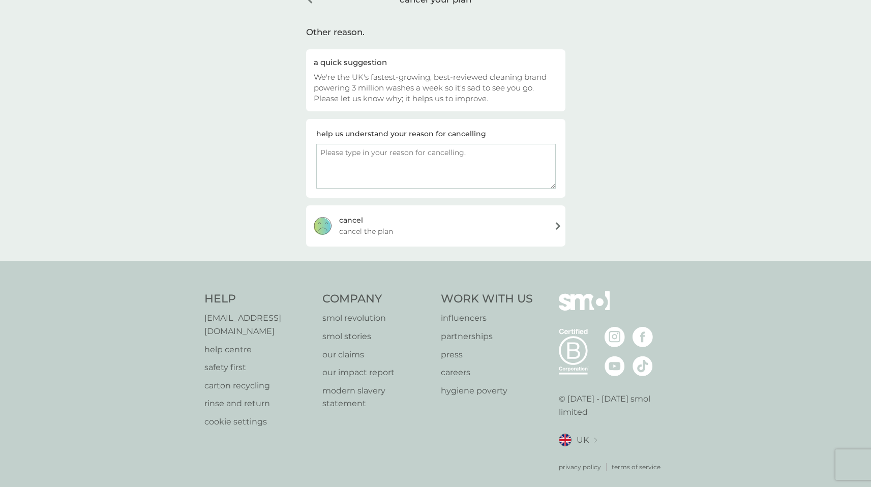
click at [350, 153] on textarea at bounding box center [435, 166] width 239 height 45
click at [437, 150] on textarea "I DONT WANT SUBSCRIPTION" at bounding box center [435, 166] width 239 height 45
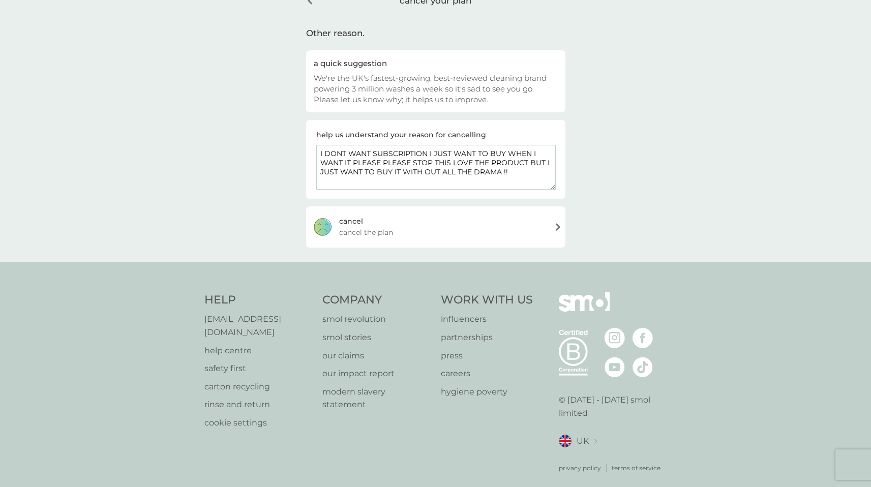
scroll to position [57, 0]
type textarea "I DONT WANT SUBSCRIPTION I JUST WANT TO BUY WHEN I WANT IT PLEASE PLEASE STOP T…"
click at [423, 222] on div "[PERSON_NAME] the plan" at bounding box center [435, 227] width 259 height 41
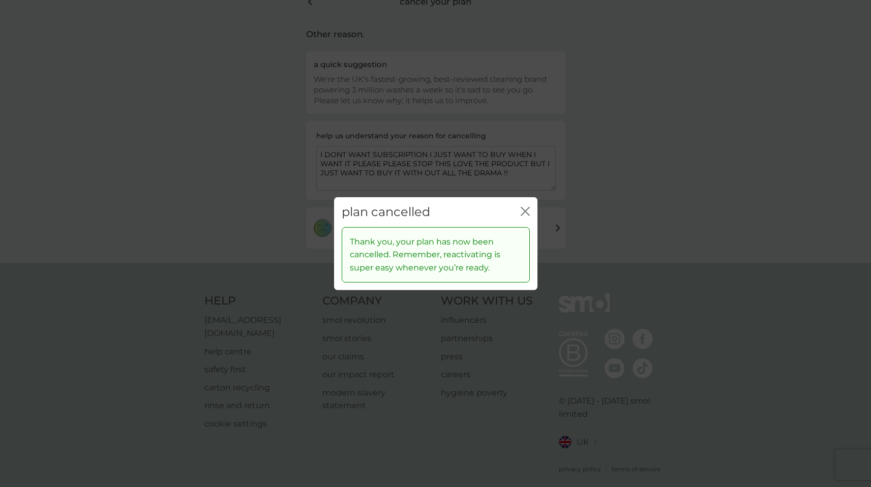
click at [523, 210] on icon "close" at bounding box center [523, 211] width 4 height 8
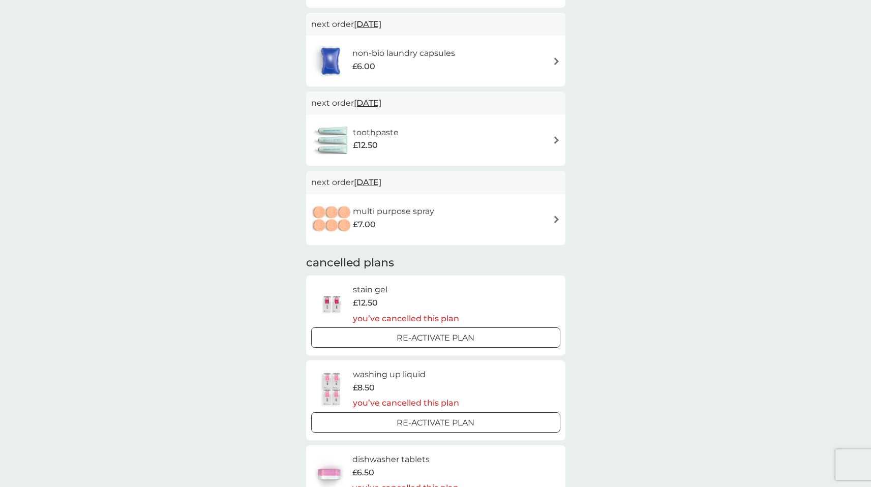
scroll to position [243, 0]
click at [536, 219] on div "multi purpose spray £7.00" at bounding box center [435, 219] width 249 height 36
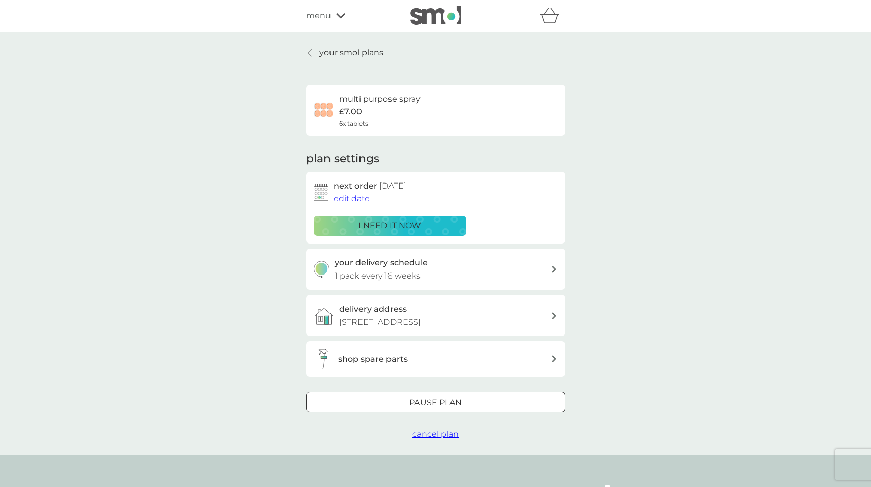
click at [425, 434] on span "cancel plan" at bounding box center [435, 434] width 46 height 10
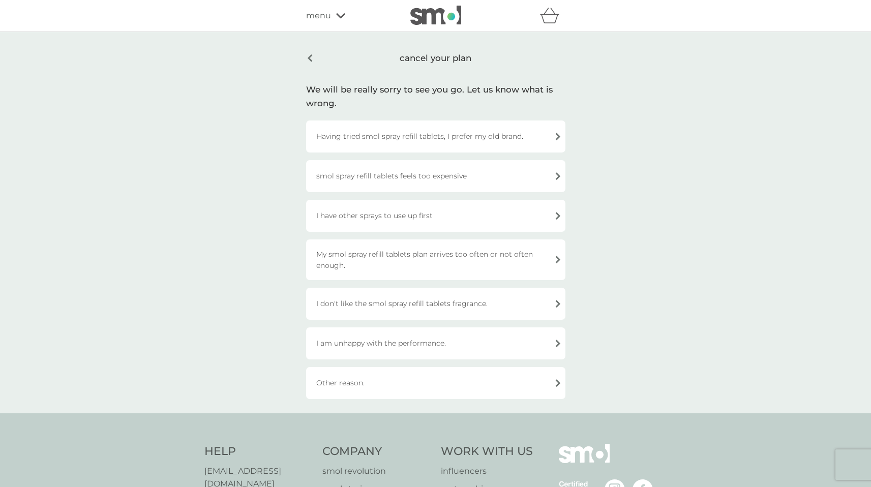
click at [378, 380] on div "Other reason." at bounding box center [435, 383] width 259 height 32
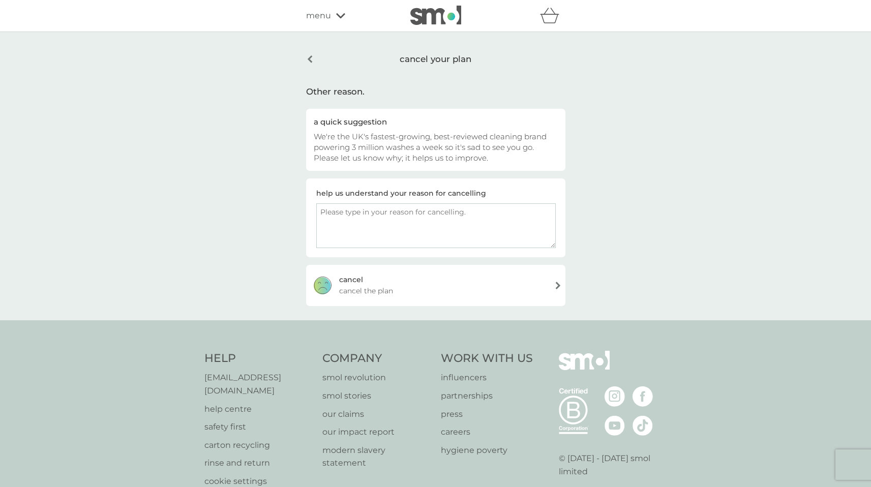
click at [356, 211] on textarea at bounding box center [435, 225] width 239 height 45
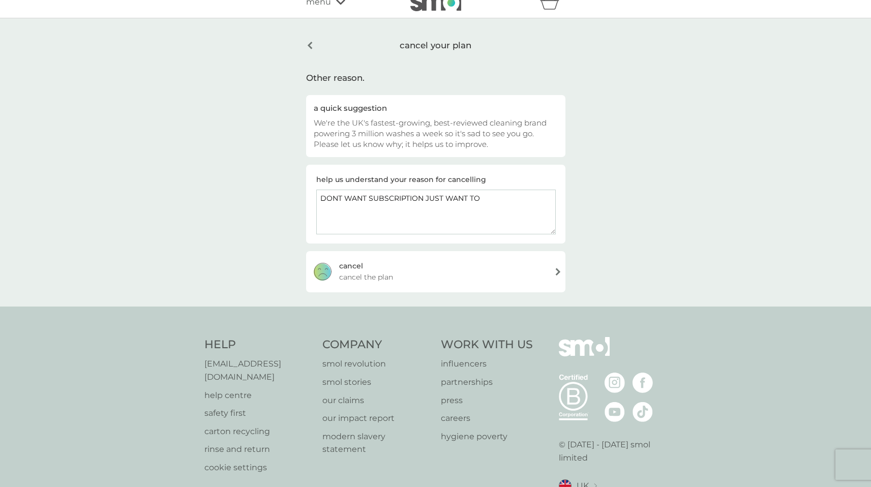
scroll to position [14, 0]
drag, startPoint x: 320, startPoint y: 200, endPoint x: 643, endPoint y: 227, distance: 324.9
click at [643, 227] on div "cancel your plan Other reason. a quick suggestion We're the UK's fastest-growin…" at bounding box center [435, 162] width 871 height 288
type textarea "DONT WANT SUBSCRIPTION JUST WANT TO BUY !!!!"
click at [552, 273] on div "[PERSON_NAME] the plan" at bounding box center [435, 271] width 259 height 41
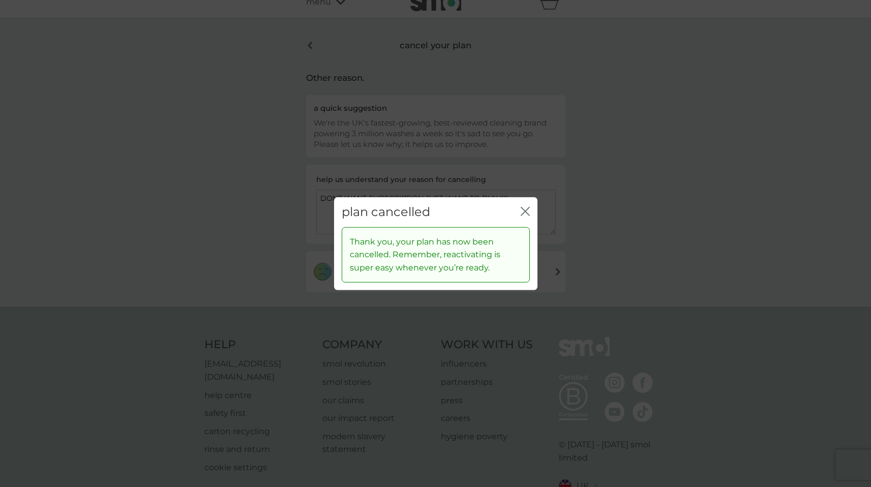
click at [524, 212] on icon "close" at bounding box center [523, 211] width 4 height 8
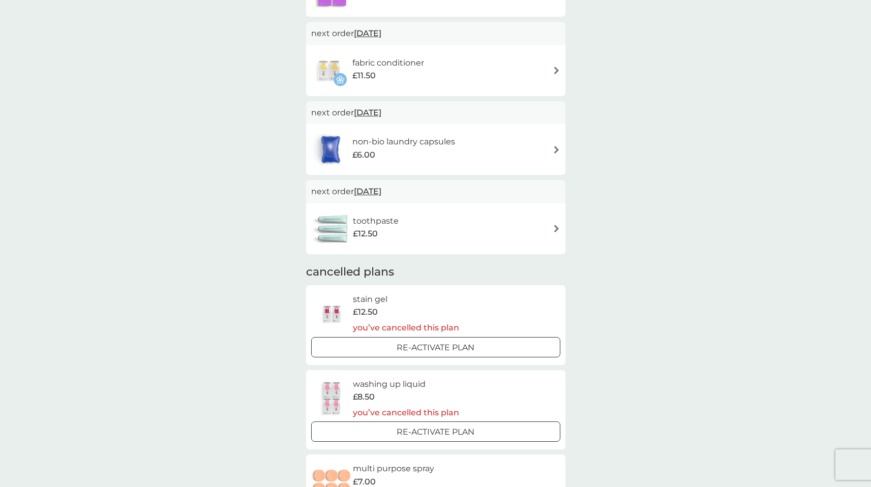
scroll to position [156, 0]
click at [555, 228] on img at bounding box center [556, 227] width 8 height 8
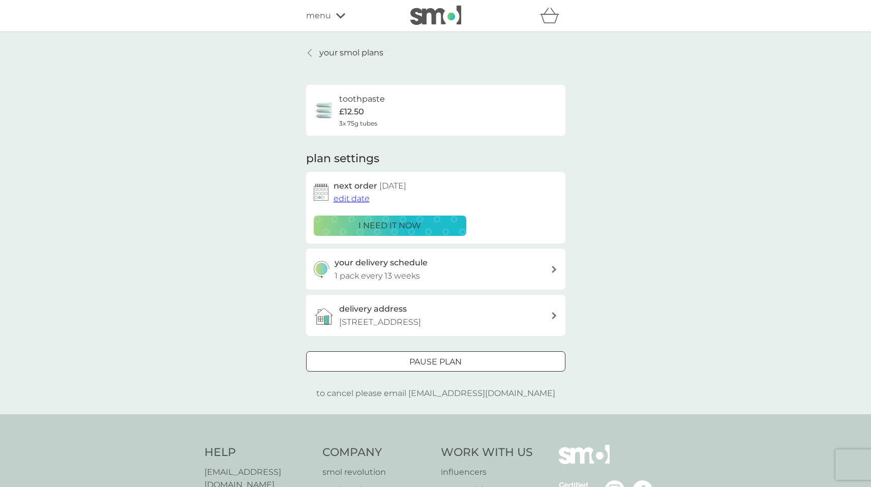
click at [468, 357] on div "Pause plan" at bounding box center [435, 361] width 258 height 13
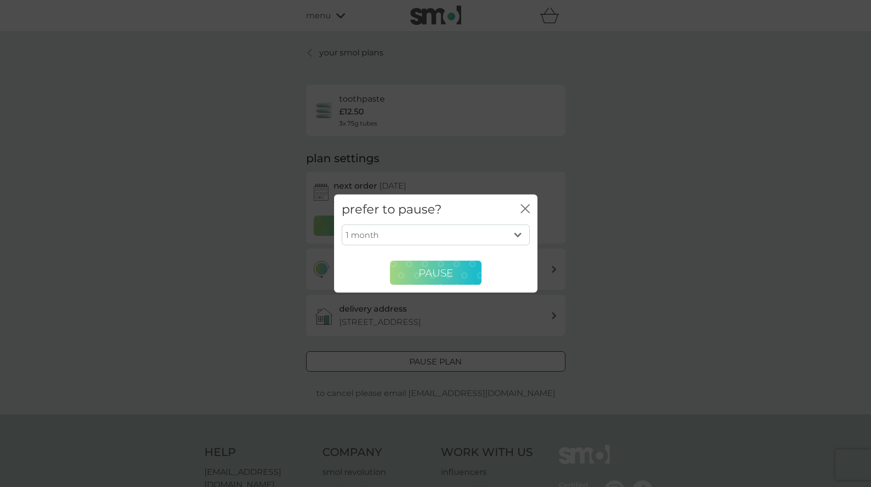
click at [458, 271] on button "Pause" at bounding box center [435, 273] width 91 height 24
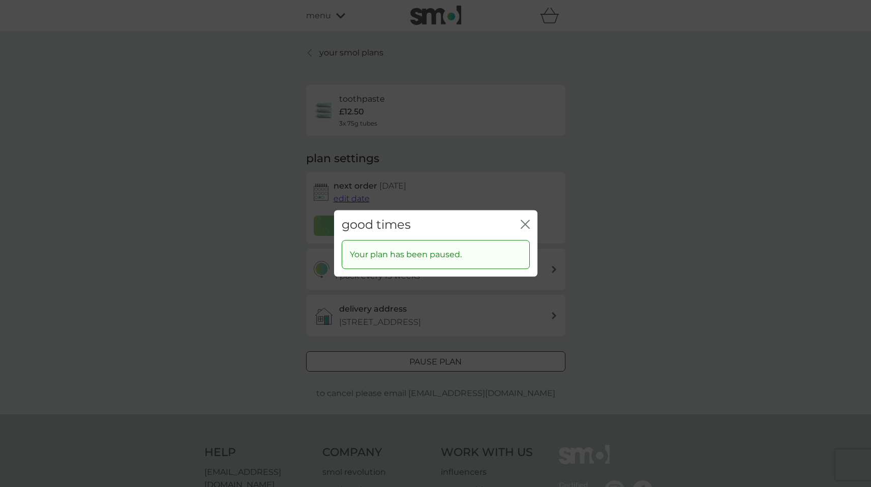
click at [602, 288] on div "good times close Your plan has been paused." at bounding box center [435, 243] width 871 height 487
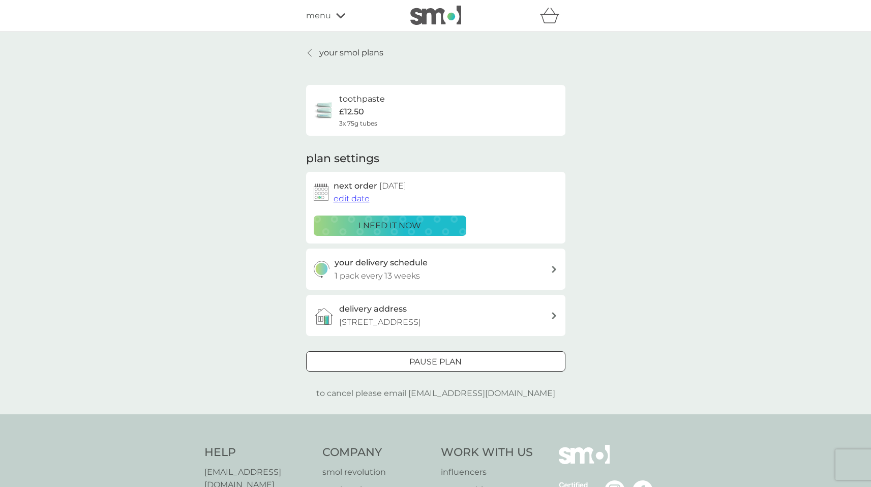
click at [543, 266] on div "your delivery schedule 1 pack every 13 weeks" at bounding box center [442, 269] width 216 height 26
select select "91"
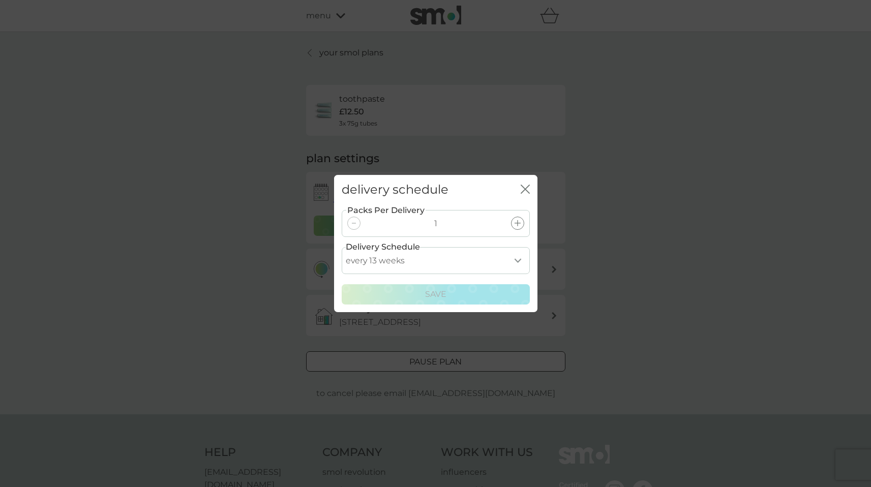
click at [518, 223] on icon at bounding box center [517, 223] width 6 height 6
click at [523, 188] on icon "close" at bounding box center [523, 189] width 4 height 8
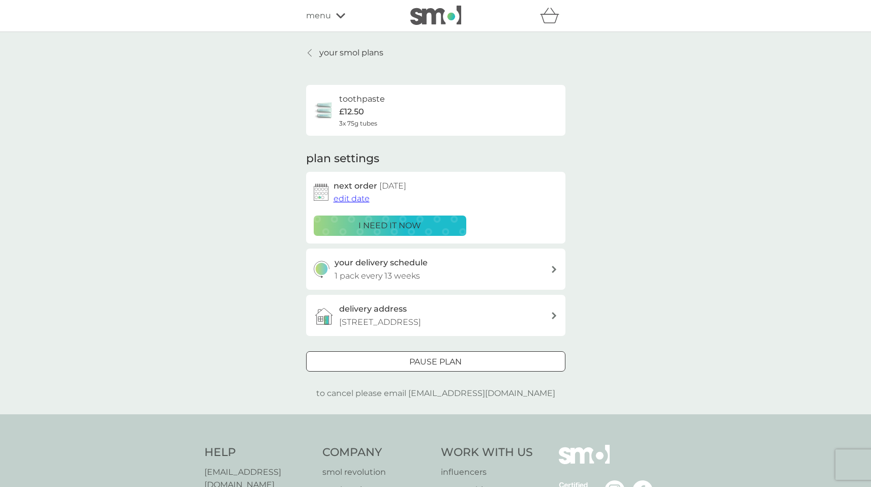
click at [490, 364] on div "Pause plan" at bounding box center [435, 361] width 258 height 13
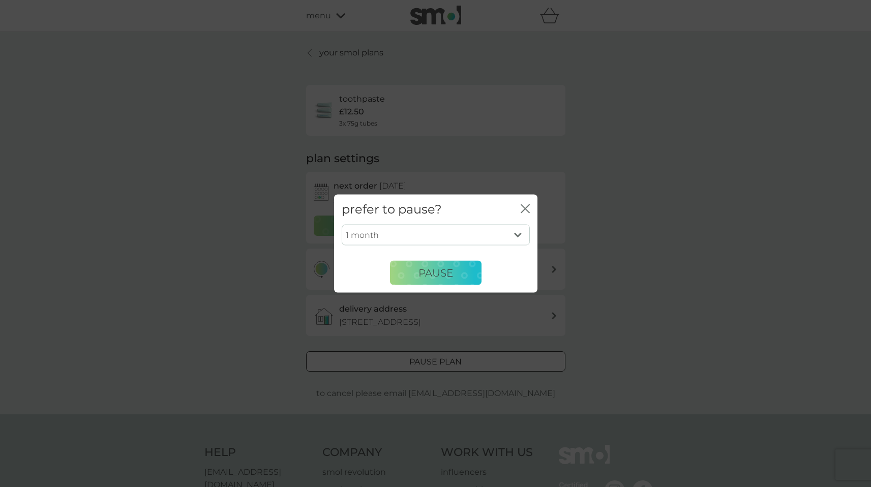
click at [519, 232] on select "1 month 2 months 3 months 4 months 5 months 6 months" at bounding box center [436, 234] width 188 height 21
select select "6"
click at [342, 224] on select "1 month 2 months 3 months 4 months 5 months 6 months" at bounding box center [436, 234] width 188 height 21
click at [439, 263] on button "Pause" at bounding box center [435, 273] width 91 height 24
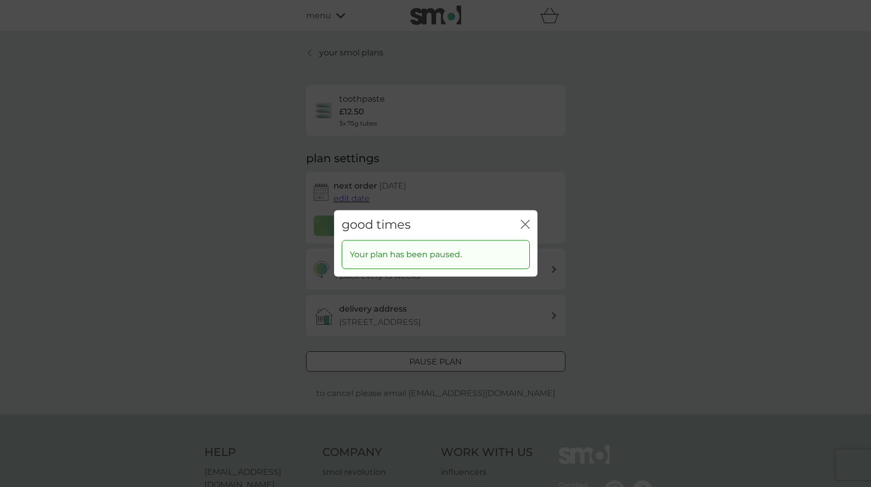
click at [525, 221] on icon "close" at bounding box center [524, 224] width 9 height 9
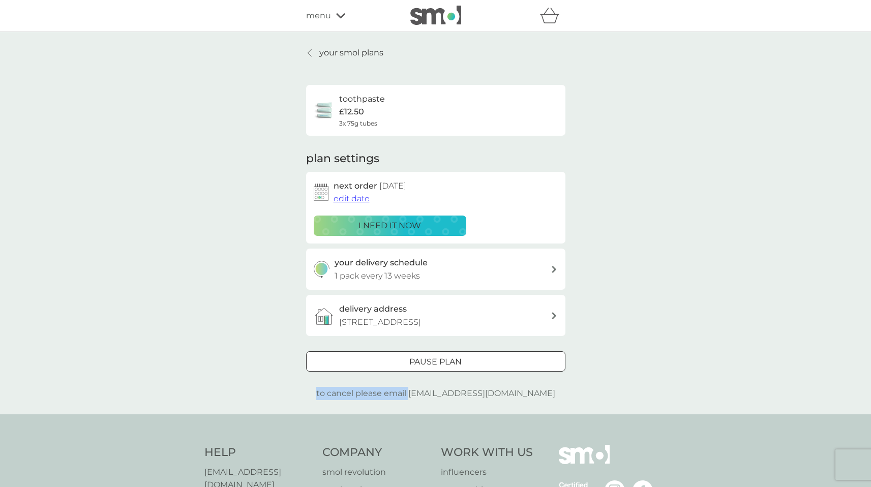
drag, startPoint x: 430, startPoint y: 394, endPoint x: 571, endPoint y: 397, distance: 140.8
click at [570, 397] on div "your smol plans toothpaste £12.50 3x 75g tubes plan settings next order [DATE] …" at bounding box center [435, 223] width 274 height 354
click at [557, 388] on div "Pause plan to cancel please email [EMAIL_ADDRESS][DOMAIN_NAME]" at bounding box center [435, 375] width 259 height 49
drag, startPoint x: 429, startPoint y: 390, endPoint x: 547, endPoint y: 406, distance: 119.5
click at [547, 406] on div "your smol plans toothpaste £12.50 3x 75g tubes plan settings next order [DATE] …" at bounding box center [435, 223] width 871 height 382
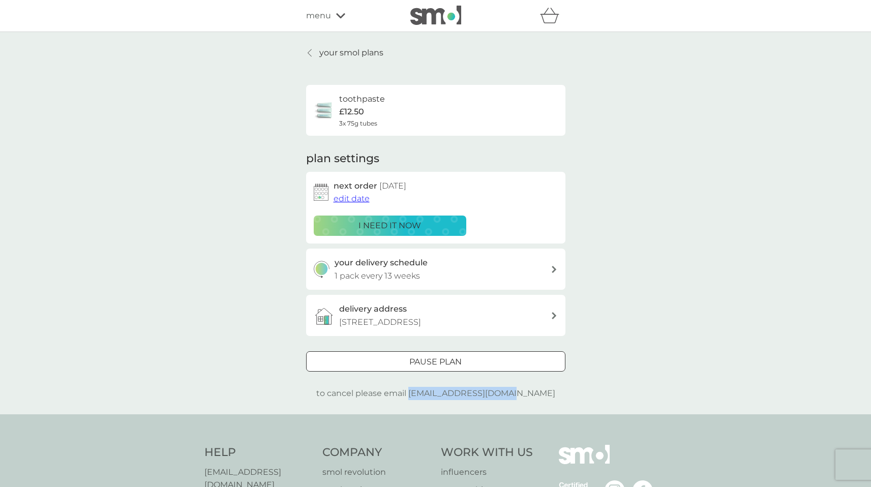
copy p "[EMAIL_ADDRESS][DOMAIN_NAME]"
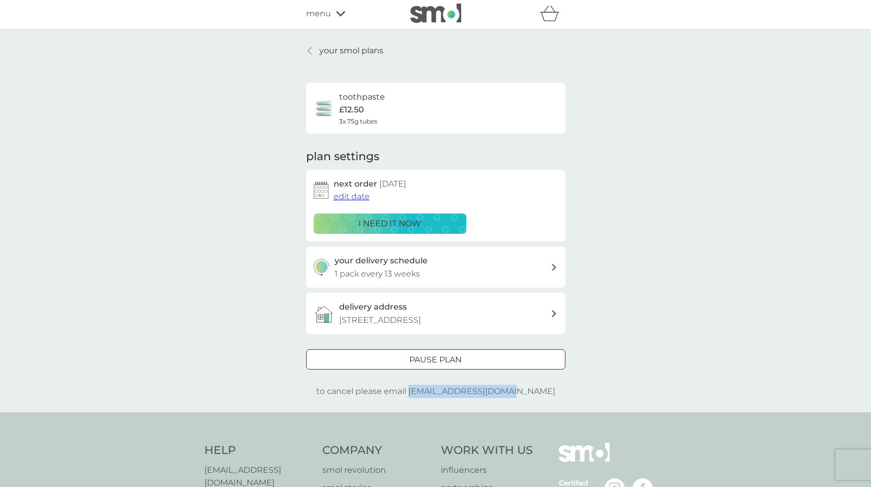
click at [447, 358] on div at bounding box center [447, 359] width 9 height 9
select select "6"
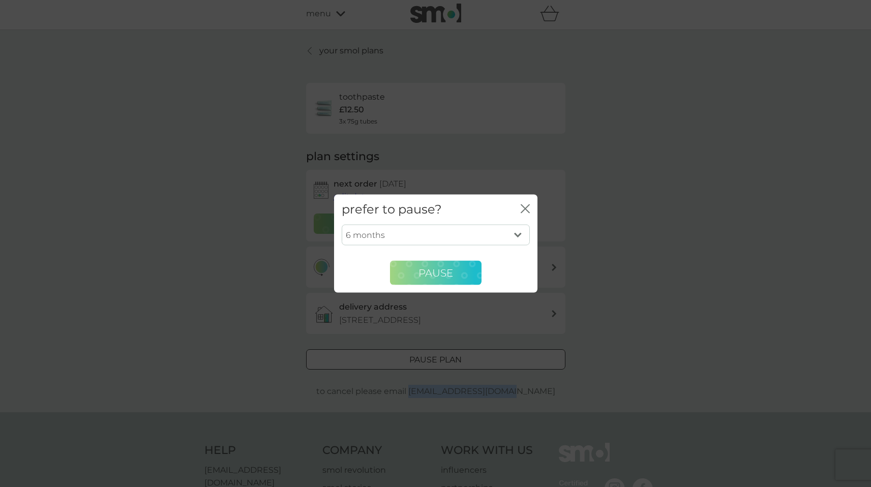
click at [451, 269] on span "Pause" at bounding box center [435, 272] width 35 height 12
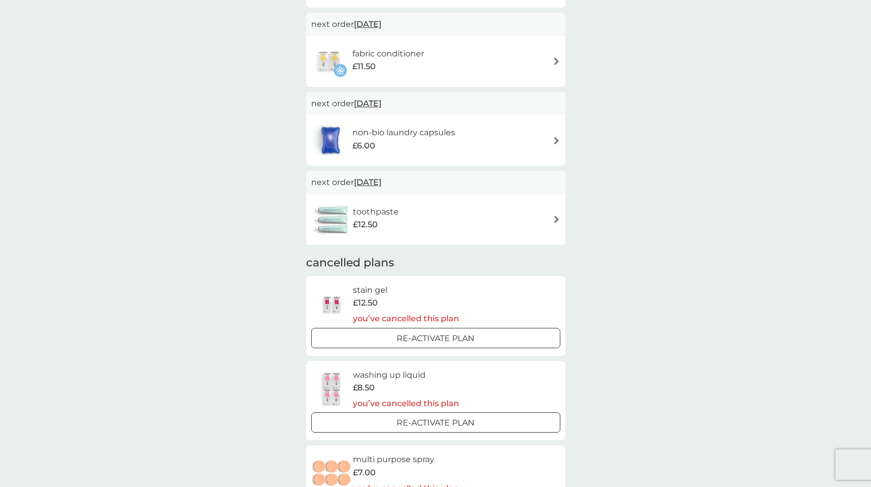
scroll to position [164, 0]
click at [548, 222] on div "toothpaste £12.50" at bounding box center [435, 219] width 249 height 36
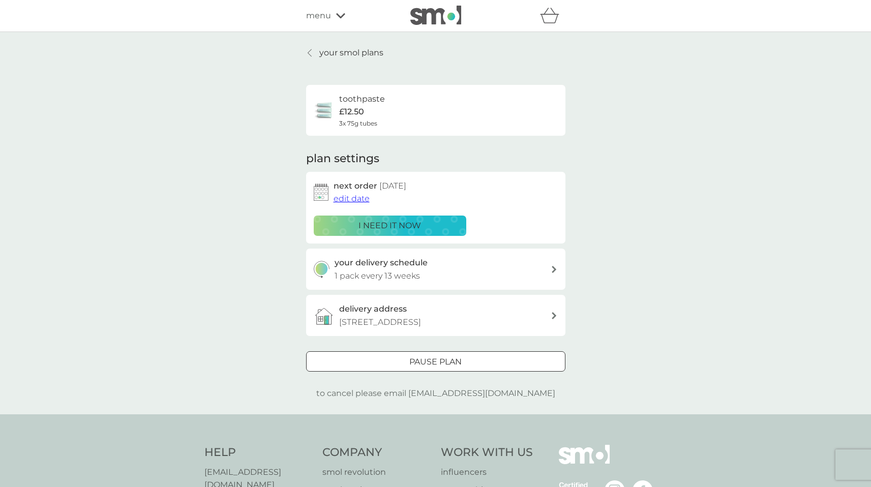
click at [420, 364] on div at bounding box center [435, 362] width 37 height 11
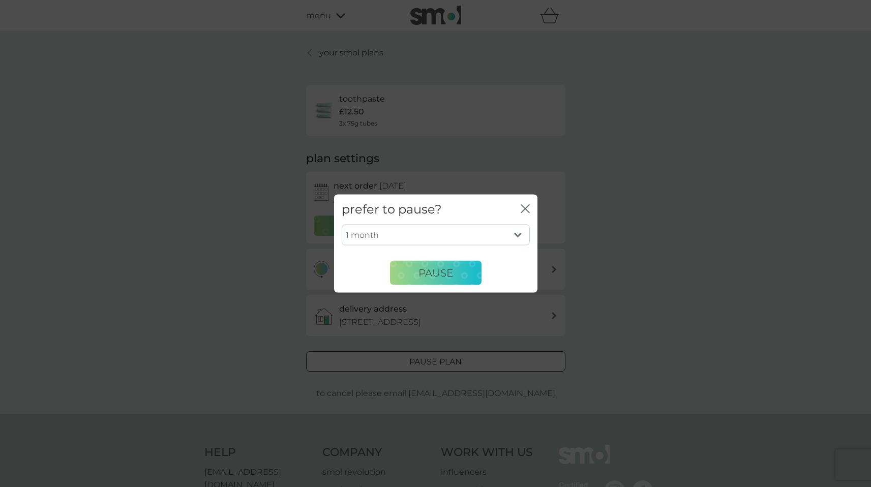
click at [515, 231] on select "1 month 2 months 3 months 4 months 5 months 6 months" at bounding box center [436, 234] width 188 height 21
select select "6"
click at [342, 224] on select "1 month 2 months 3 months 4 months 5 months 6 months" at bounding box center [436, 234] width 188 height 21
click at [444, 278] on span "Pause" at bounding box center [435, 272] width 35 height 12
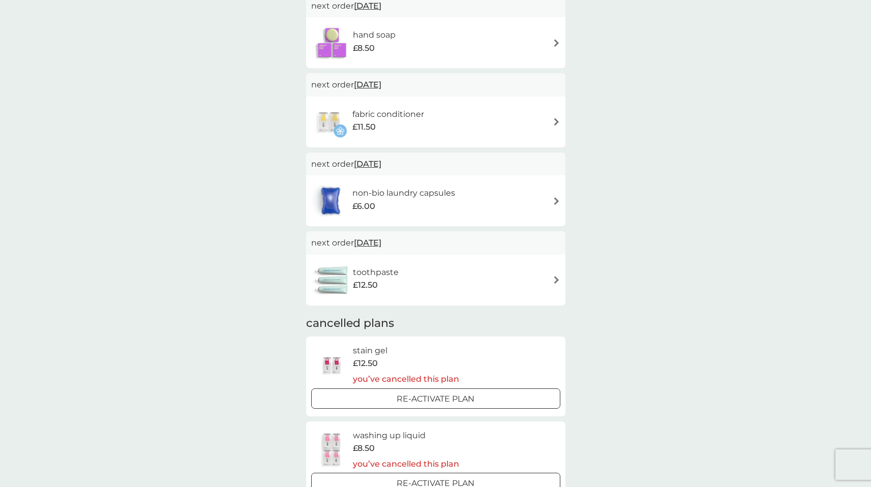
scroll to position [97, 0]
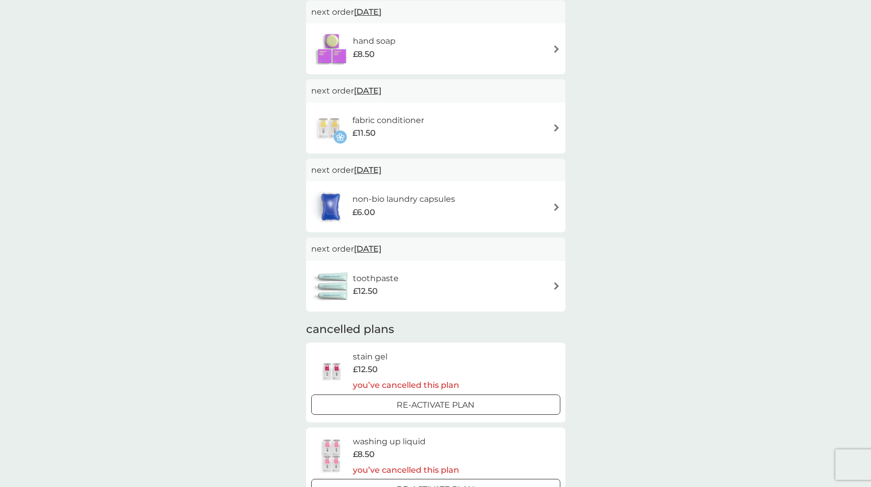
click at [508, 216] on div "non-bio laundry capsules £6.00" at bounding box center [435, 207] width 249 height 36
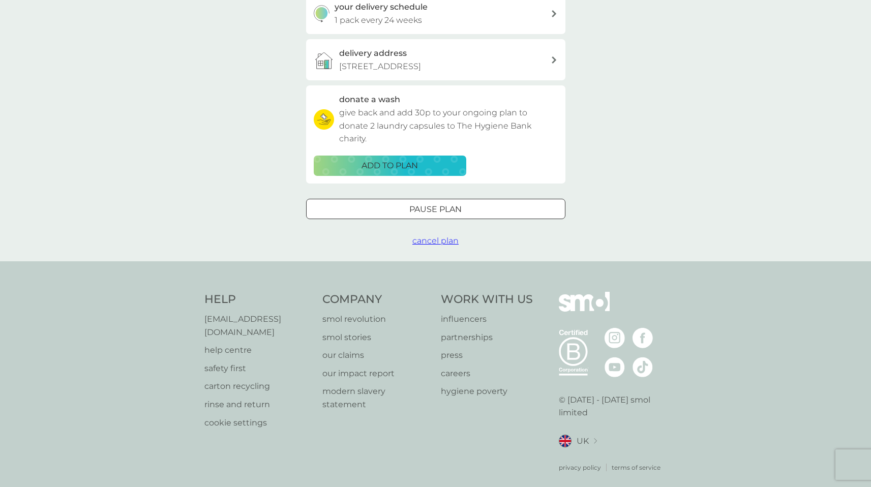
scroll to position [259, 0]
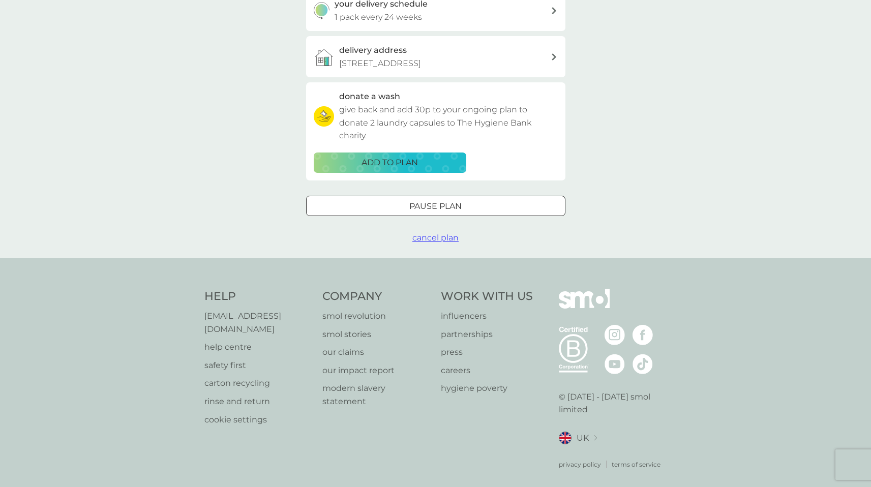
click at [434, 237] on span "cancel plan" at bounding box center [435, 238] width 46 height 10
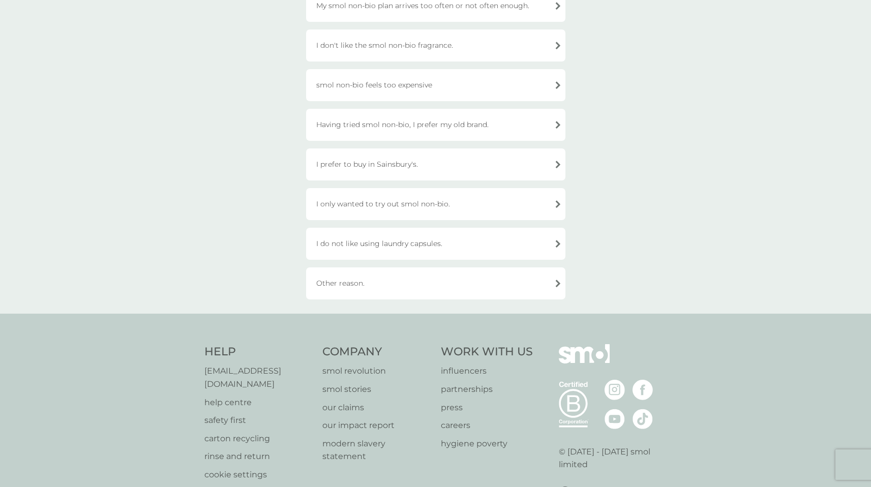
scroll to position [261, 0]
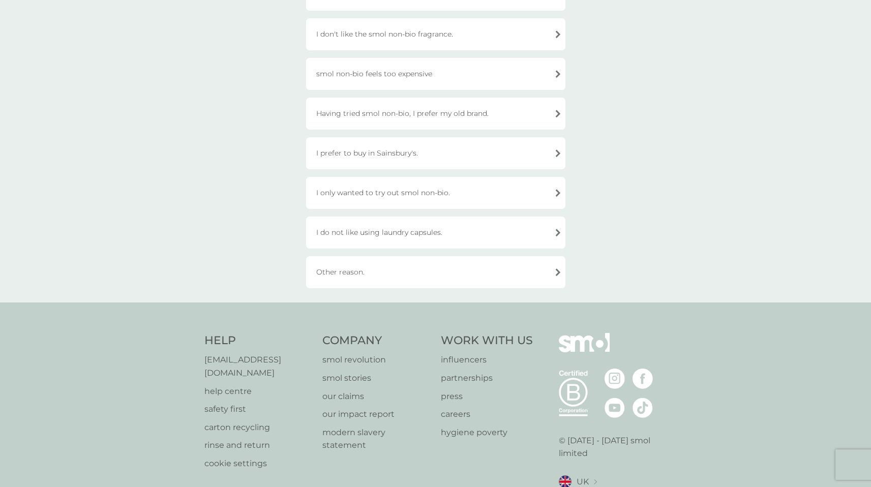
click at [346, 266] on div "Other reason." at bounding box center [435, 272] width 259 height 32
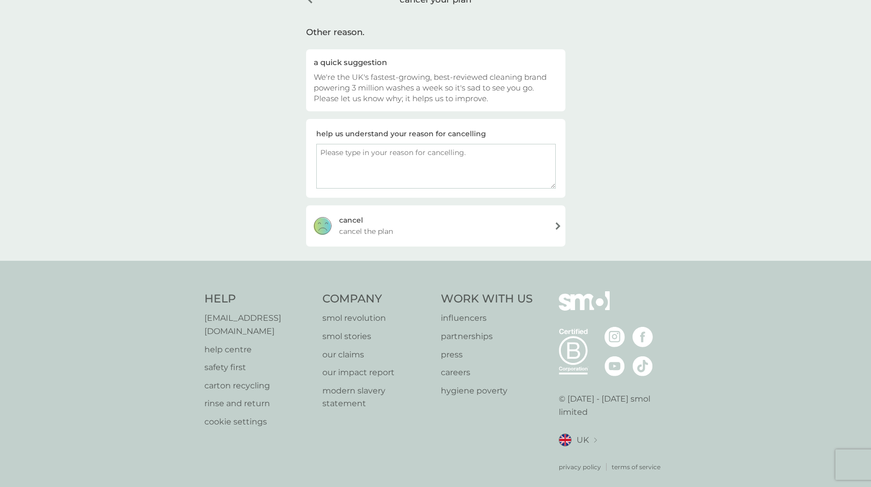
click at [360, 161] on textarea at bounding box center [435, 166] width 239 height 45
click at [537, 229] on div "[PERSON_NAME] the plan" at bounding box center [435, 225] width 259 height 41
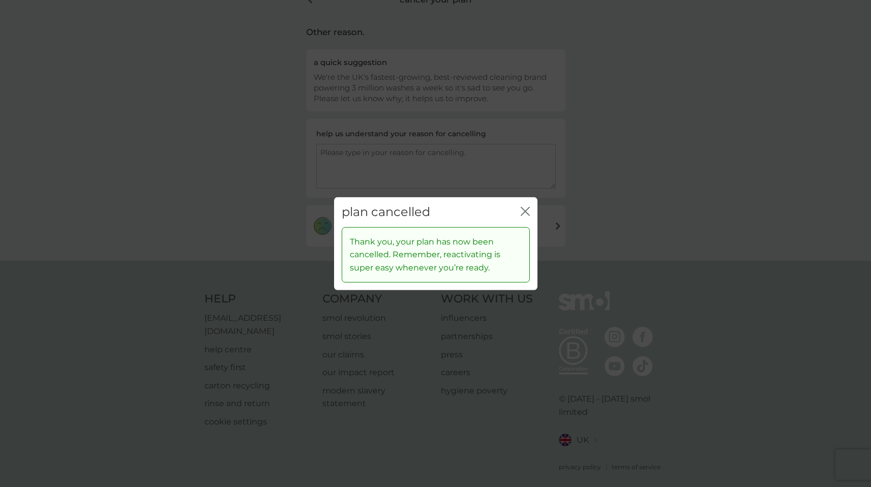
click at [528, 208] on icon "close" at bounding box center [524, 211] width 9 height 9
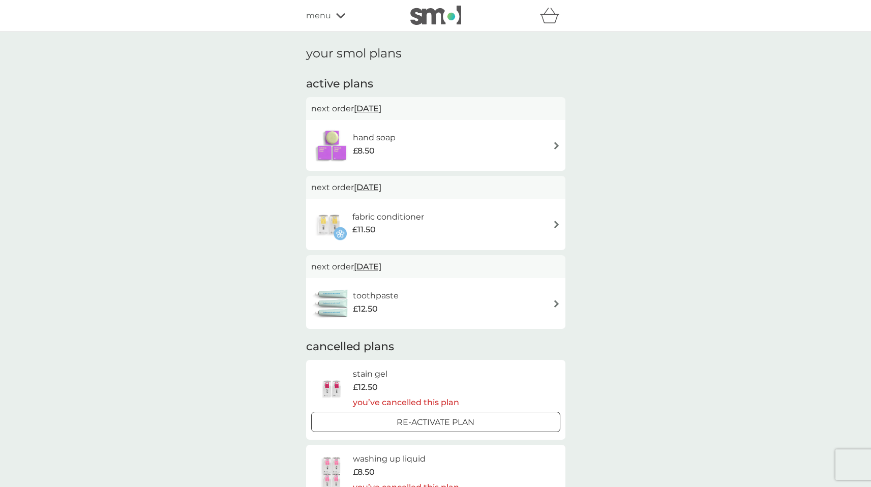
scroll to position [59, 0]
click at [543, 226] on div "fabric conditioner £11.50" at bounding box center [435, 225] width 249 height 36
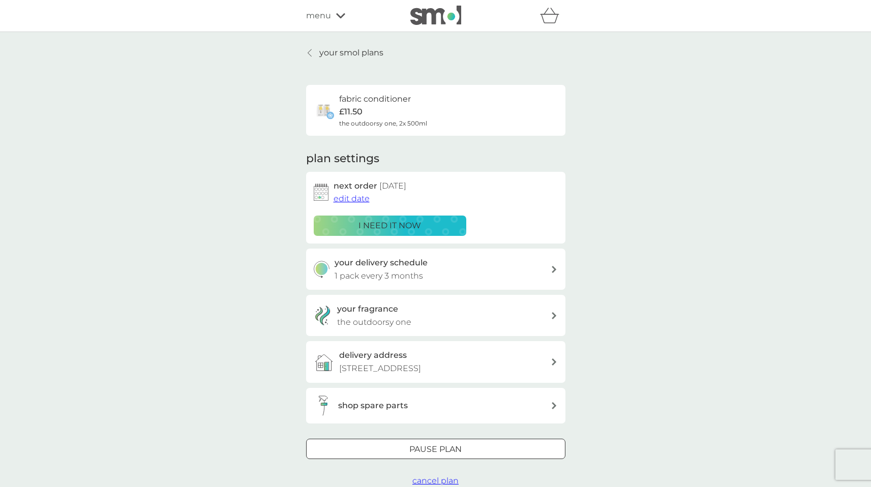
click at [448, 484] on span "cancel plan" at bounding box center [435, 481] width 46 height 10
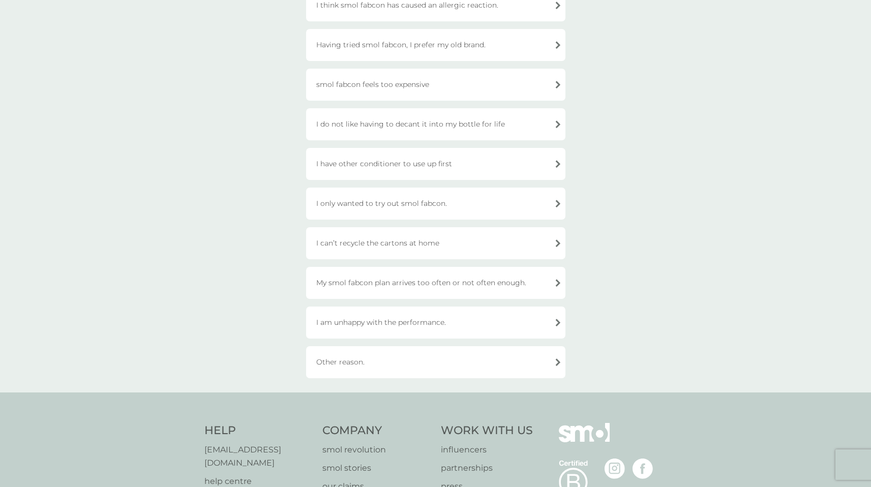
scroll to position [228, 0]
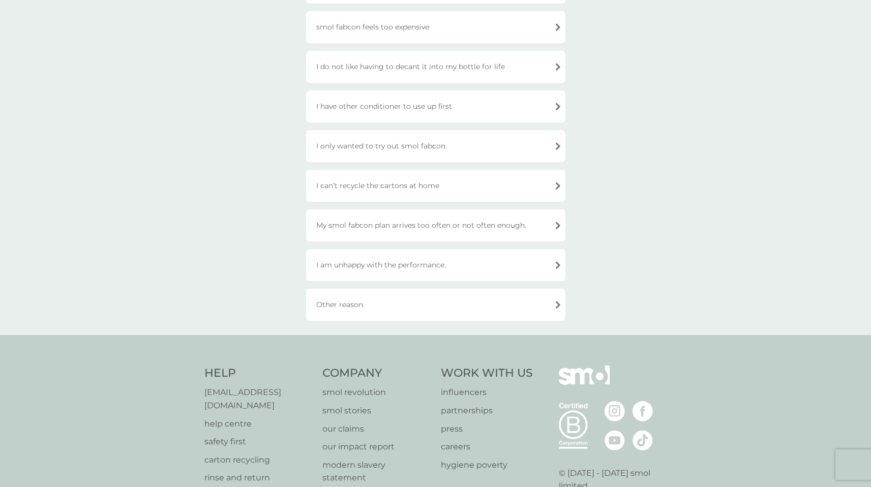
click at [422, 306] on div "Other reason." at bounding box center [435, 305] width 259 height 32
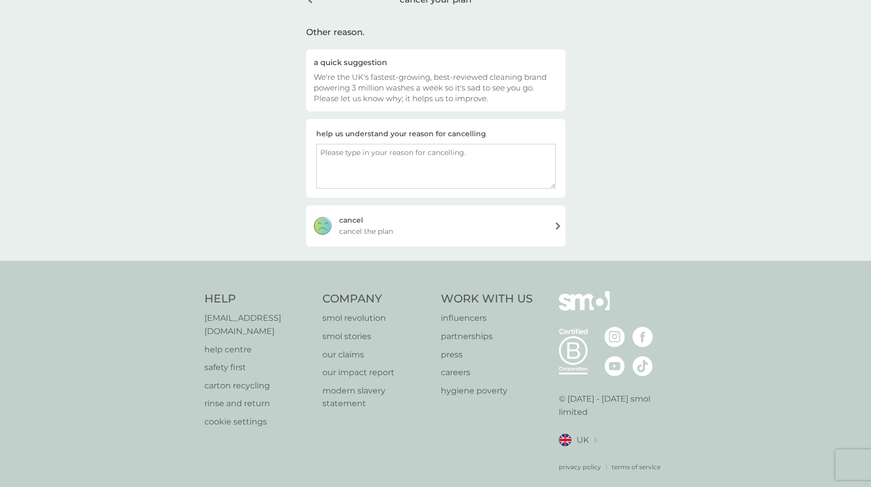
click at [412, 226] on div "[PERSON_NAME] the plan" at bounding box center [435, 225] width 259 height 41
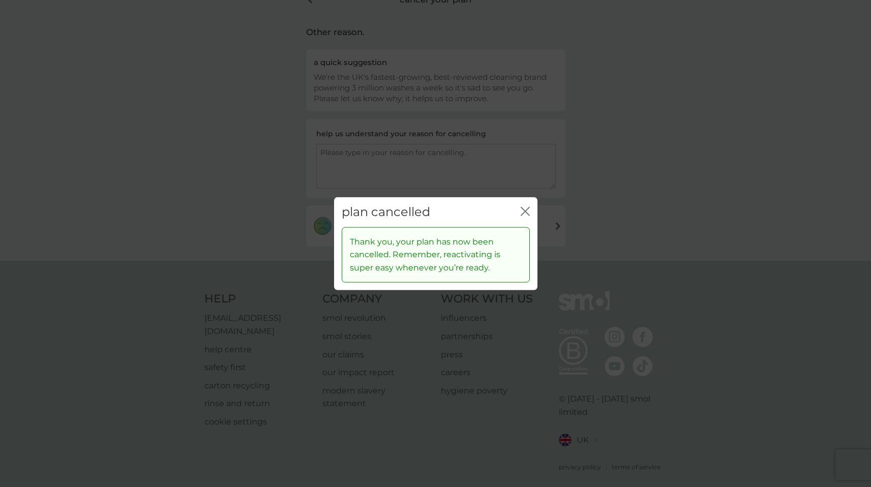
click at [526, 205] on div "close" at bounding box center [524, 212] width 9 height 15
click at [524, 215] on icon "close" at bounding box center [524, 211] width 9 height 9
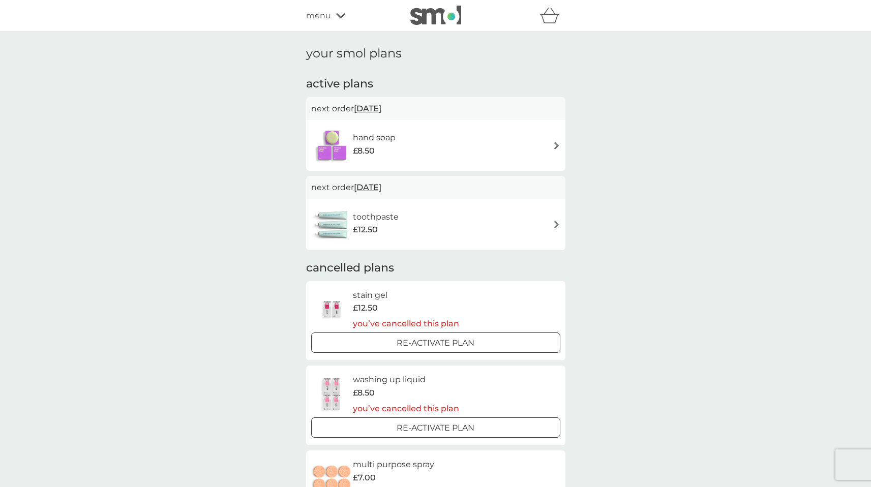
click at [553, 142] on img at bounding box center [556, 146] width 8 height 8
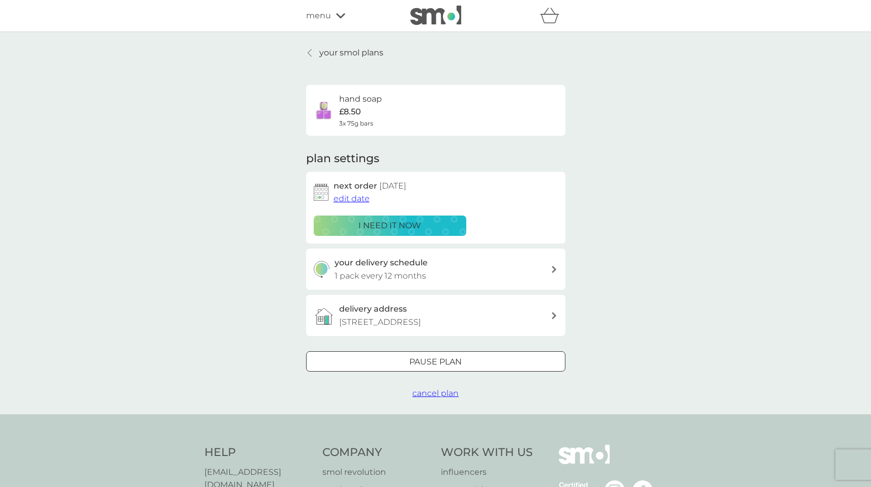
click at [427, 391] on span "cancel plan" at bounding box center [435, 393] width 46 height 10
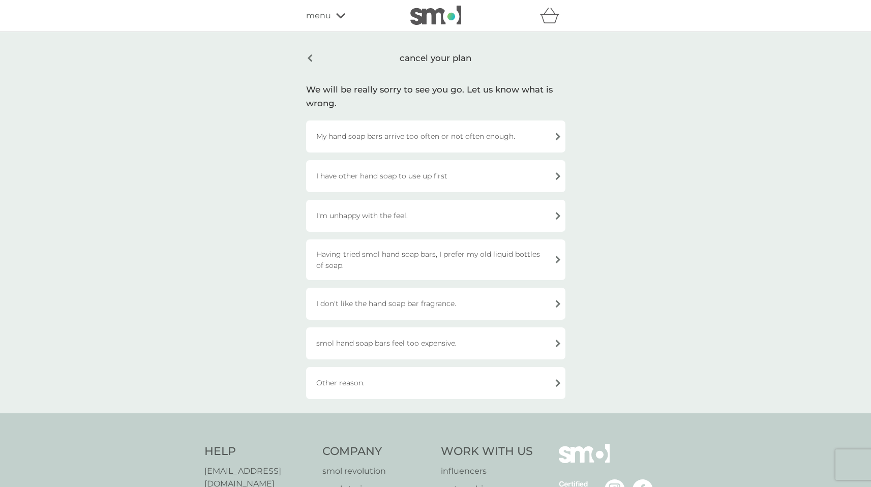
click at [379, 385] on div "Other reason." at bounding box center [435, 383] width 259 height 32
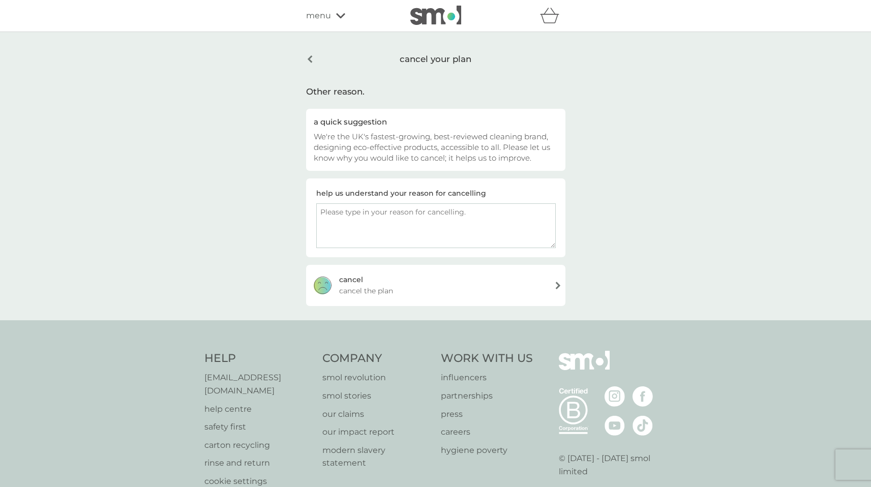
click at [361, 282] on div "cancel" at bounding box center [351, 279] width 24 height 11
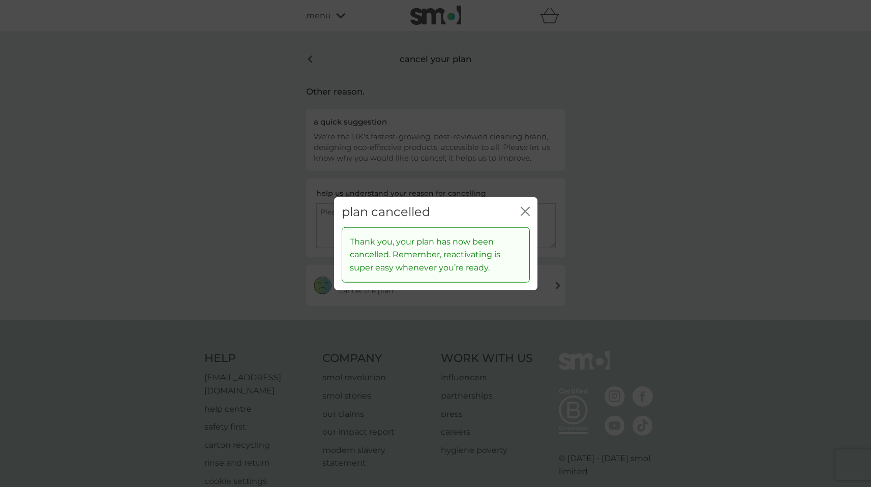
click at [524, 209] on icon "close" at bounding box center [524, 211] width 9 height 9
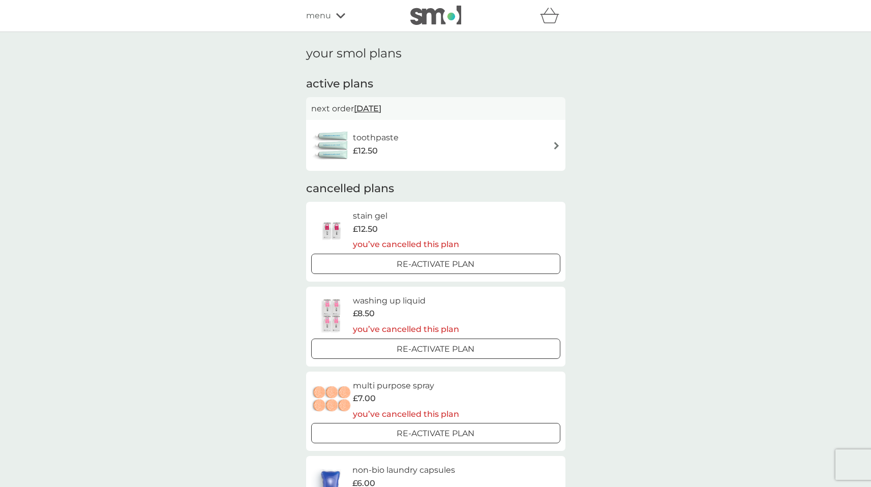
click at [459, 153] on div "toothpaste £12.50" at bounding box center [435, 146] width 249 height 36
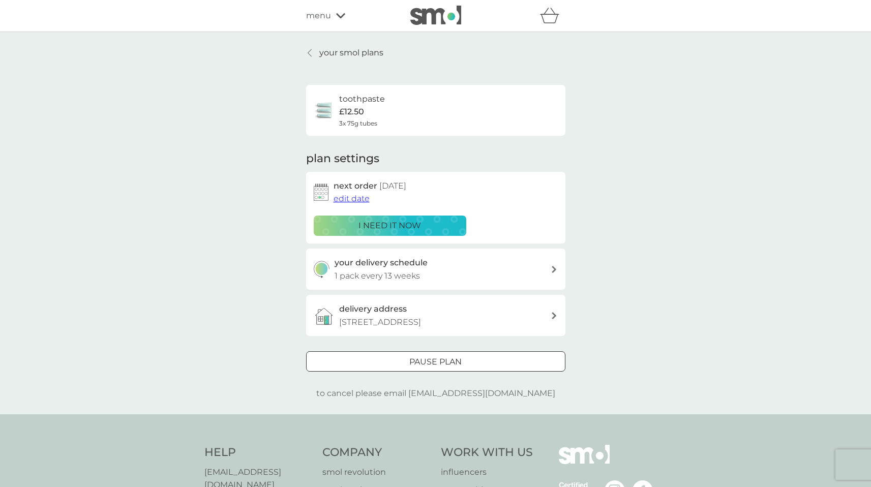
click at [306, 52] on div at bounding box center [309, 53] width 7 height 8
